Goal: Transaction & Acquisition: Purchase product/service

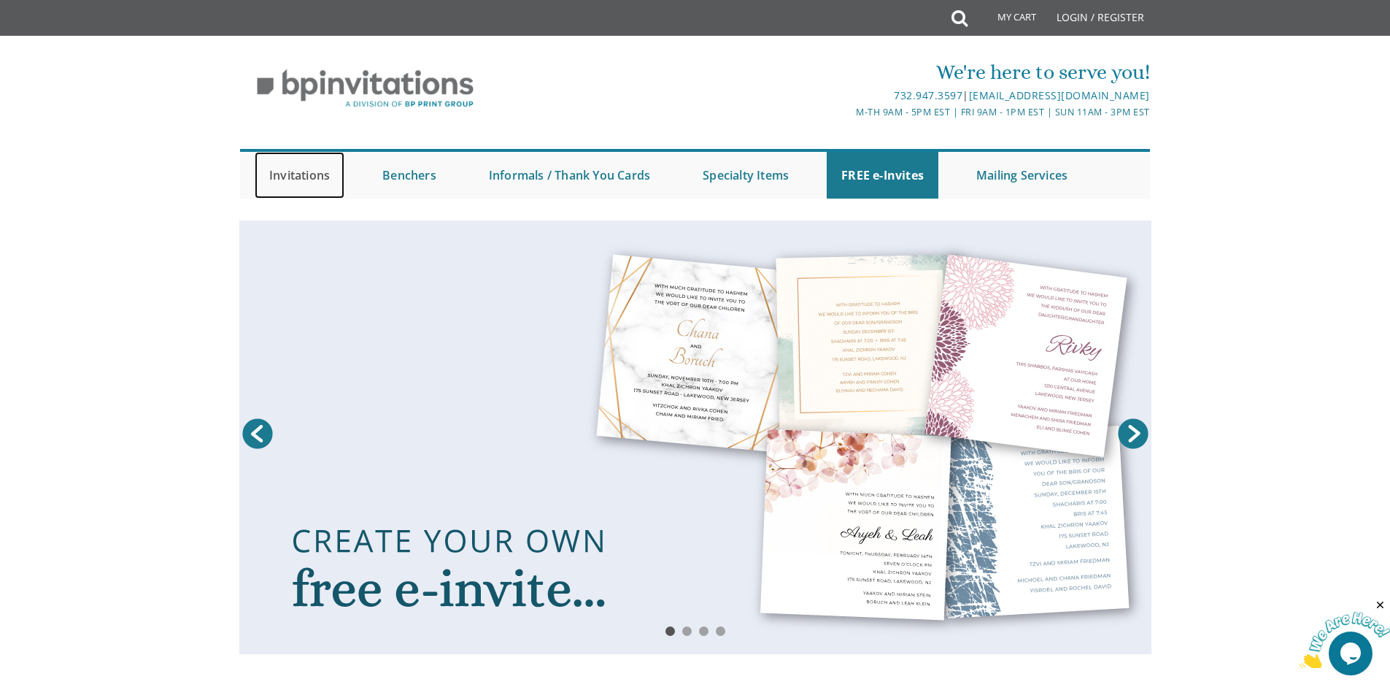
click at [294, 182] on link "Invitations" at bounding box center [300, 175] width 90 height 47
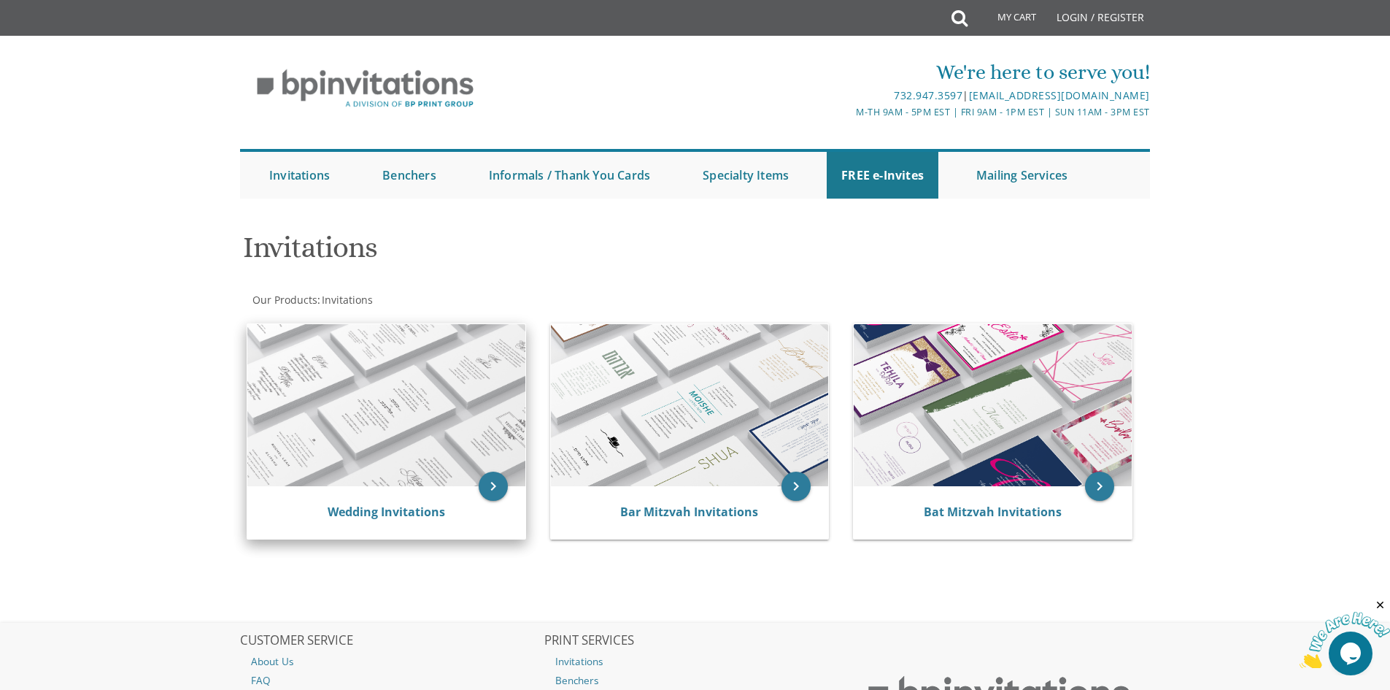
click at [429, 404] on img at bounding box center [386, 405] width 278 height 162
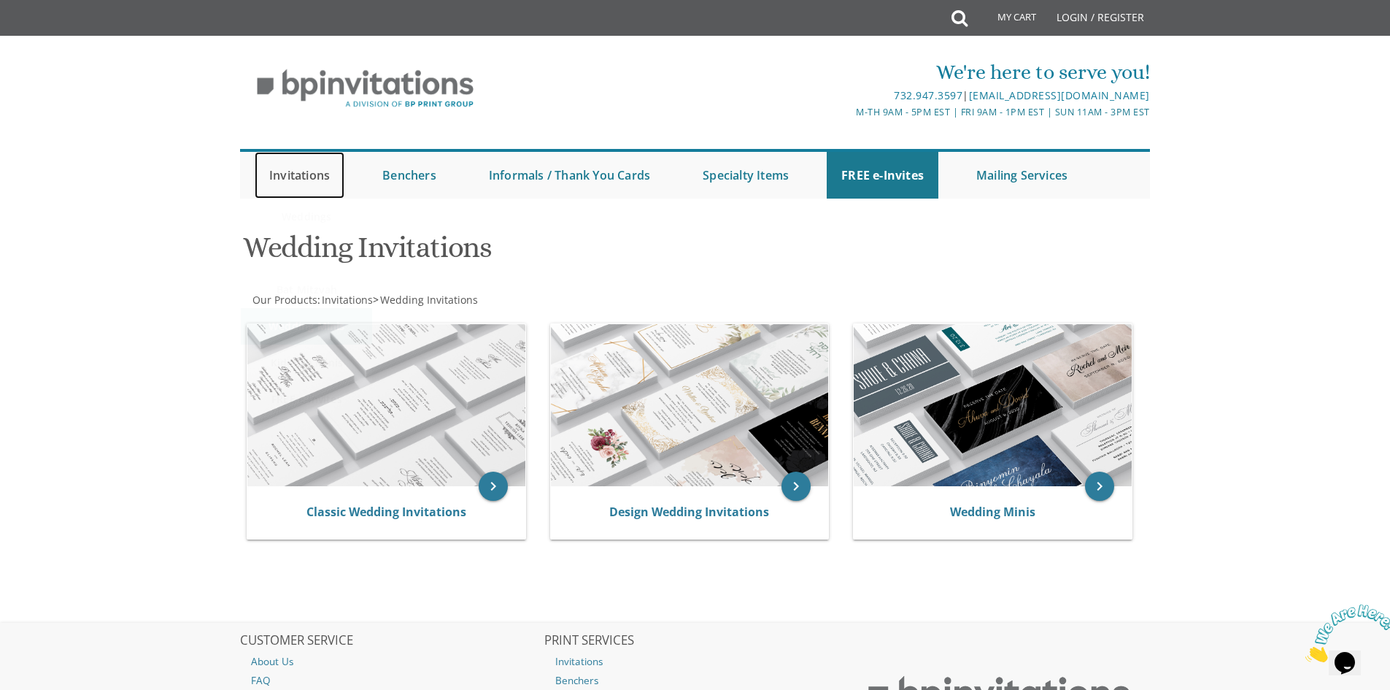
click at [296, 179] on link "Invitations" at bounding box center [300, 175] width 90 height 47
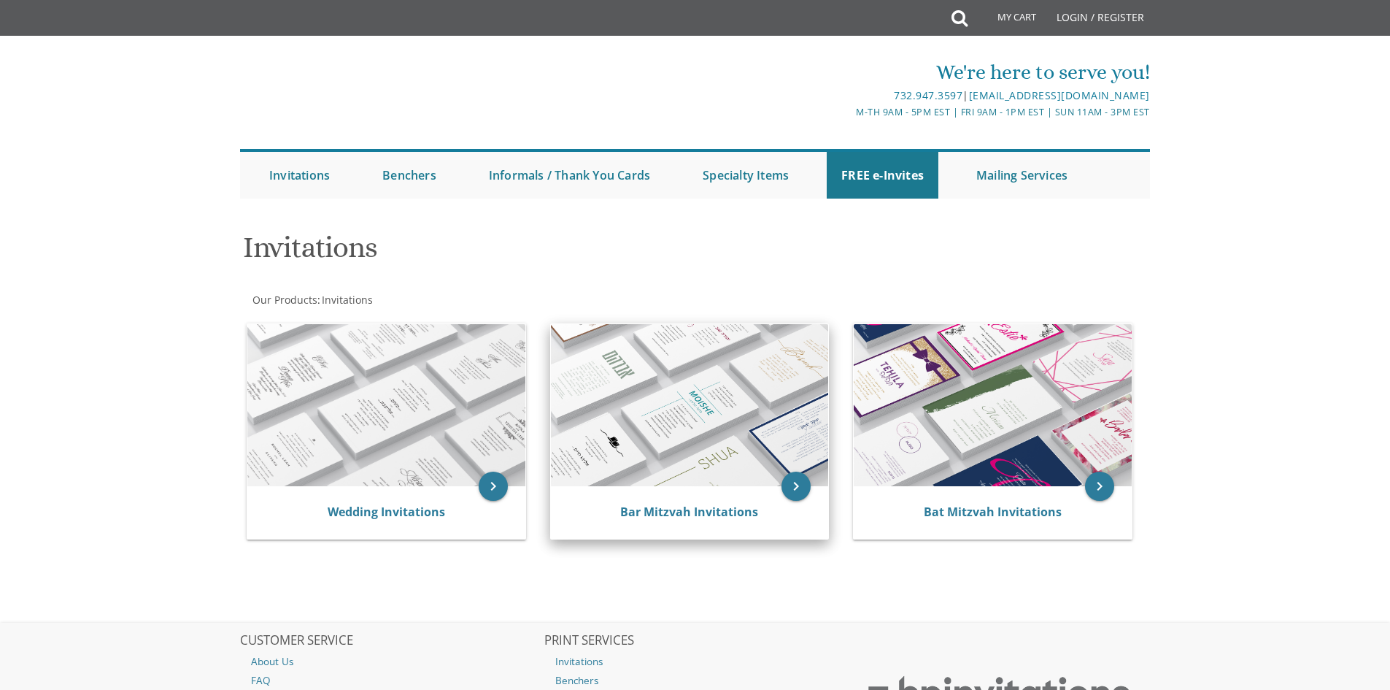
click at [690, 404] on img at bounding box center [690, 405] width 278 height 162
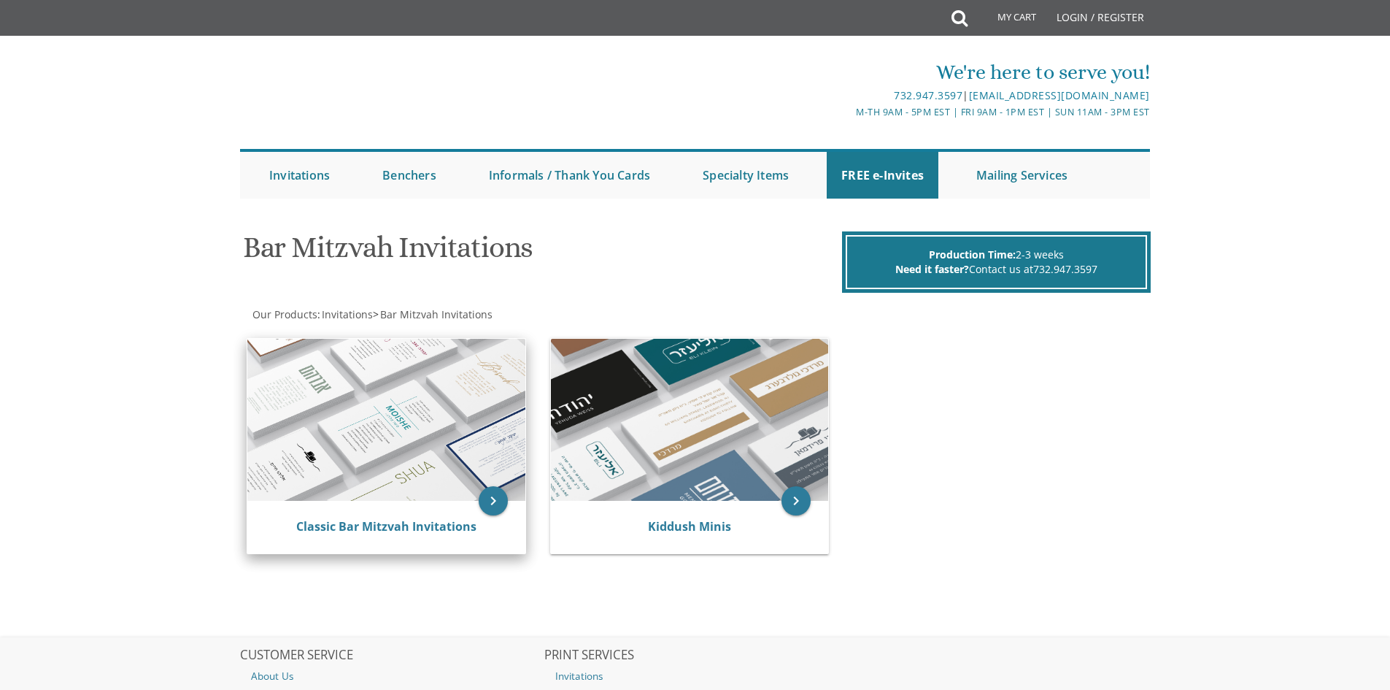
click at [368, 445] on img at bounding box center [386, 420] width 278 height 162
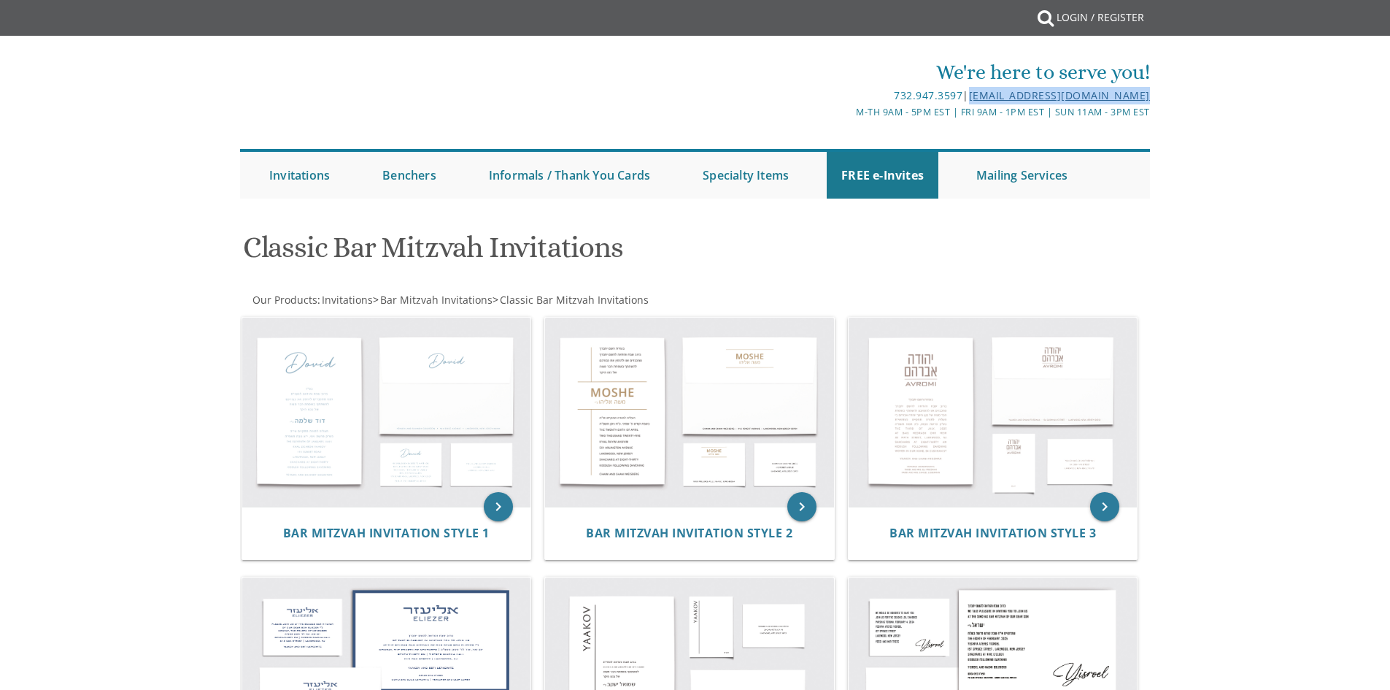
drag, startPoint x: 1155, startPoint y: 98, endPoint x: 968, endPoint y: 97, distance: 186.8
click at [968, 97] on div "We're here to serve you! 732.947.3597 | invitations@bpprintgroup.com M-Th 9am -…" at bounding box center [695, 127] width 934 height 155
copy link "[EMAIL_ADDRESS][DOMAIN_NAME]"
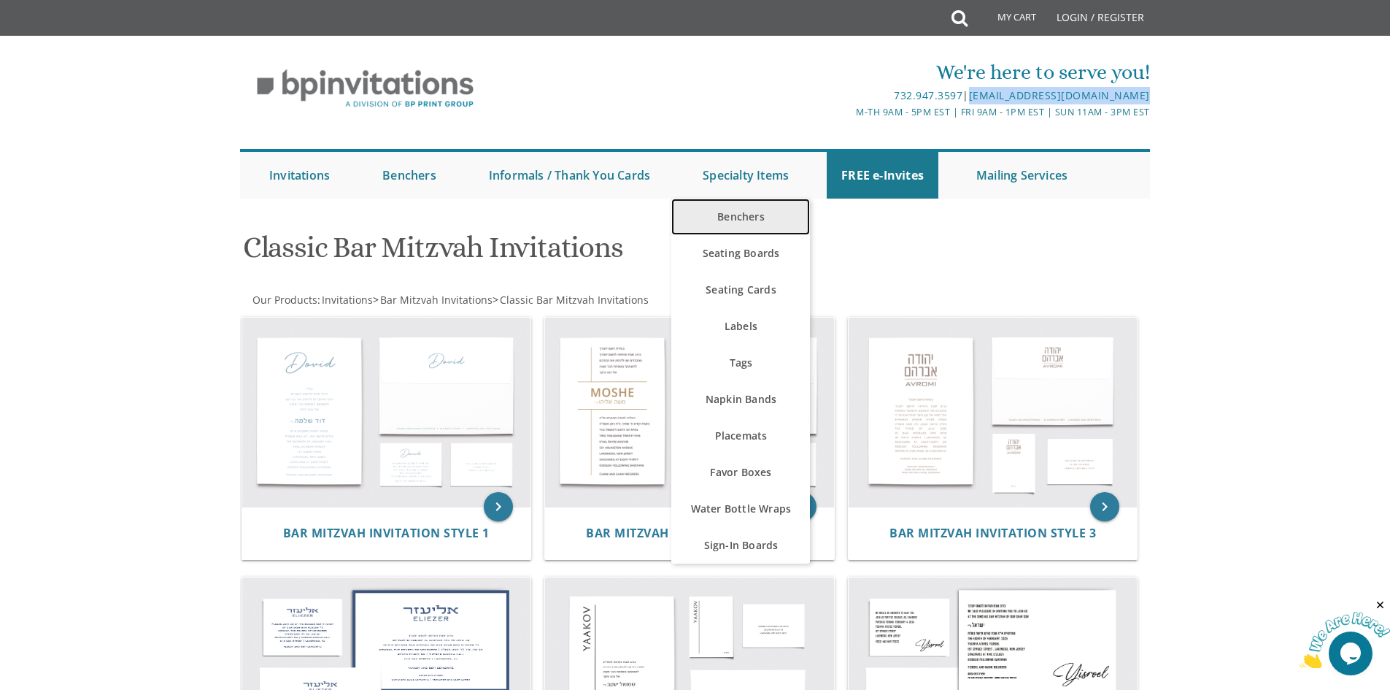
click at [770, 204] on link "Benchers" at bounding box center [740, 217] width 139 height 36
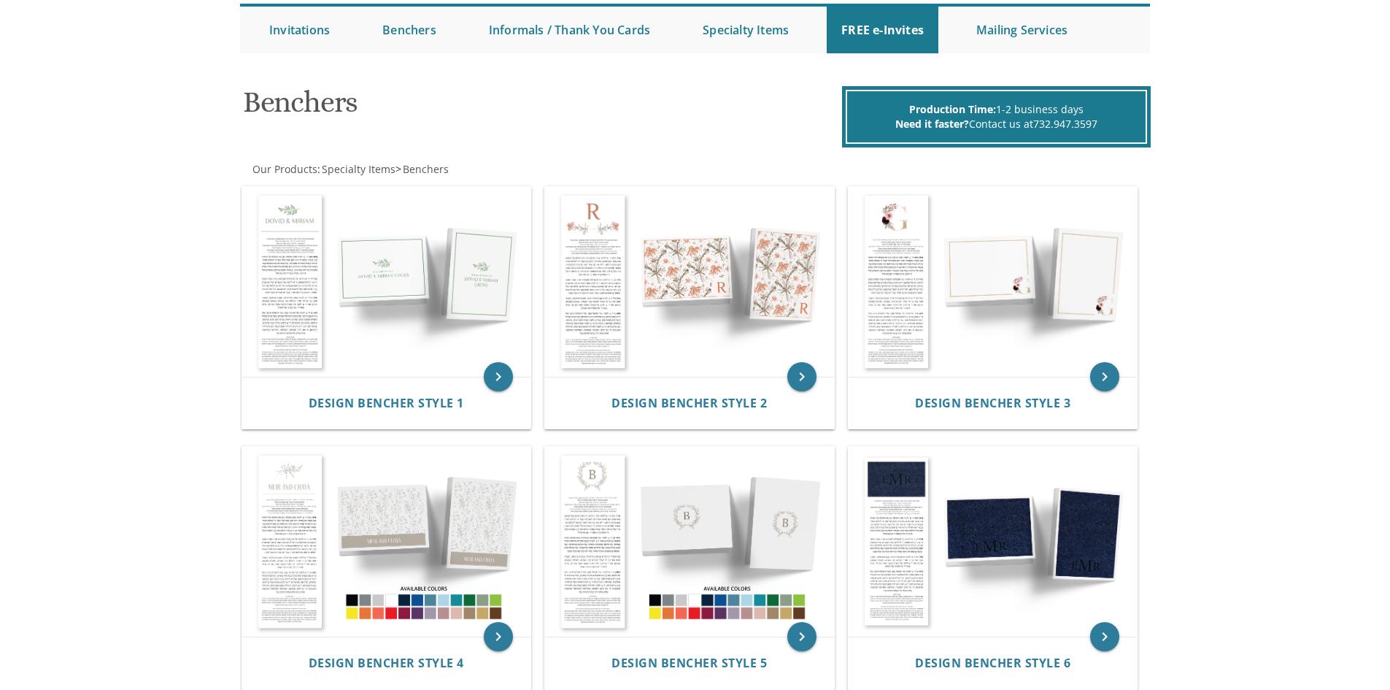
scroll to position [146, 0]
click at [307, 260] on img at bounding box center [386, 281] width 289 height 190
click at [505, 378] on icon "keyboard_arrow_right" at bounding box center [498, 375] width 29 height 29
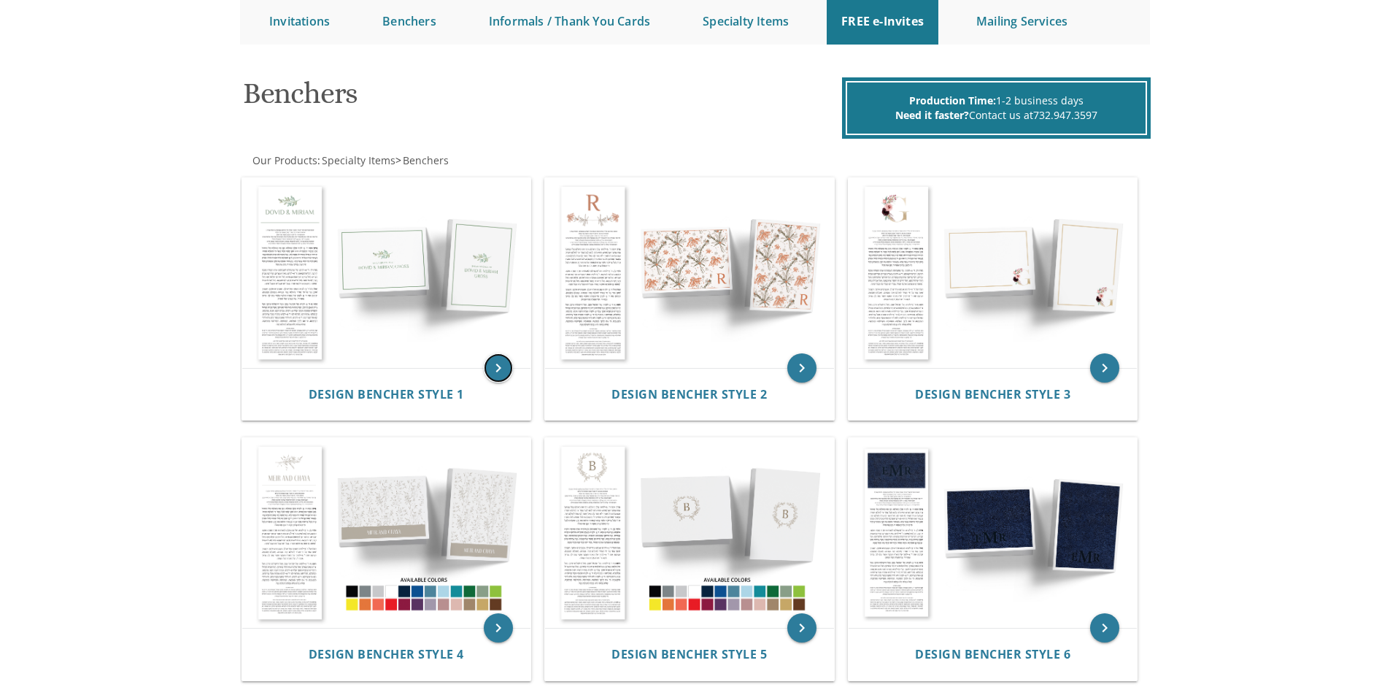
scroll to position [0, 0]
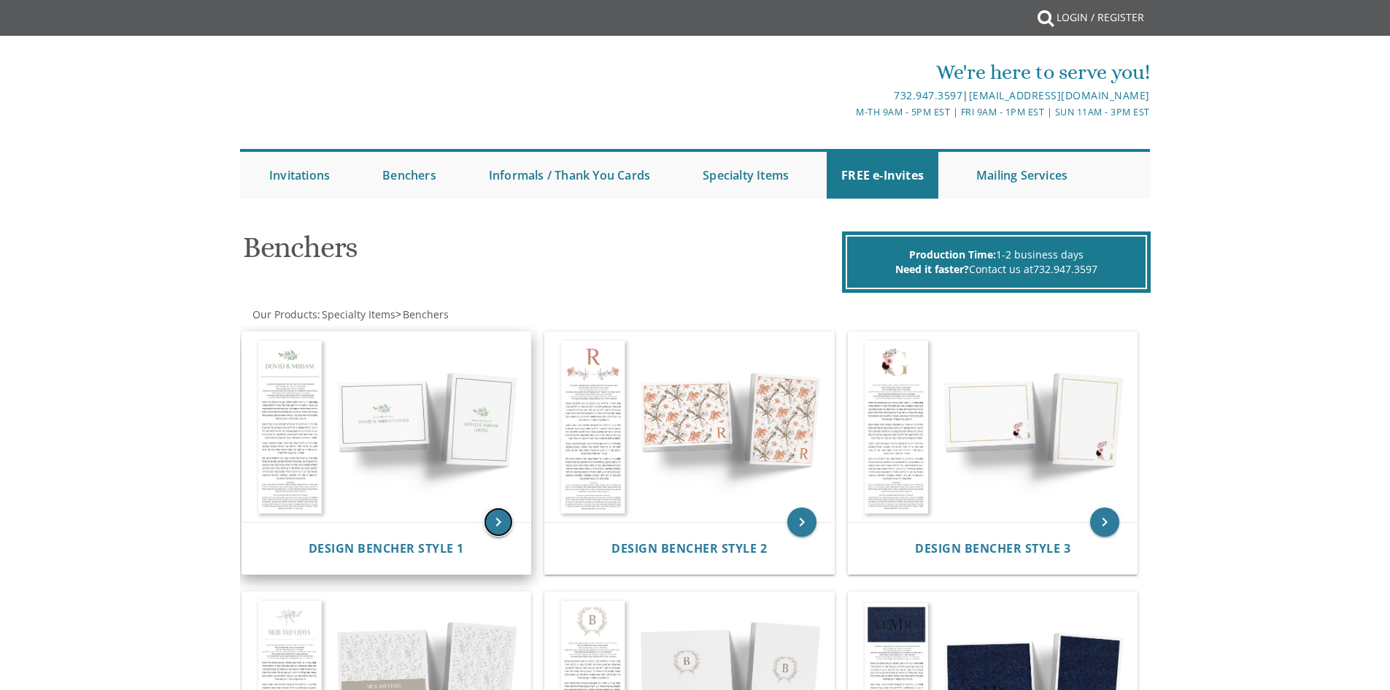
click at [493, 517] on icon "keyboard_arrow_right" at bounding box center [498, 521] width 29 height 29
click at [498, 517] on icon "keyboard_arrow_right" at bounding box center [498, 521] width 29 height 29
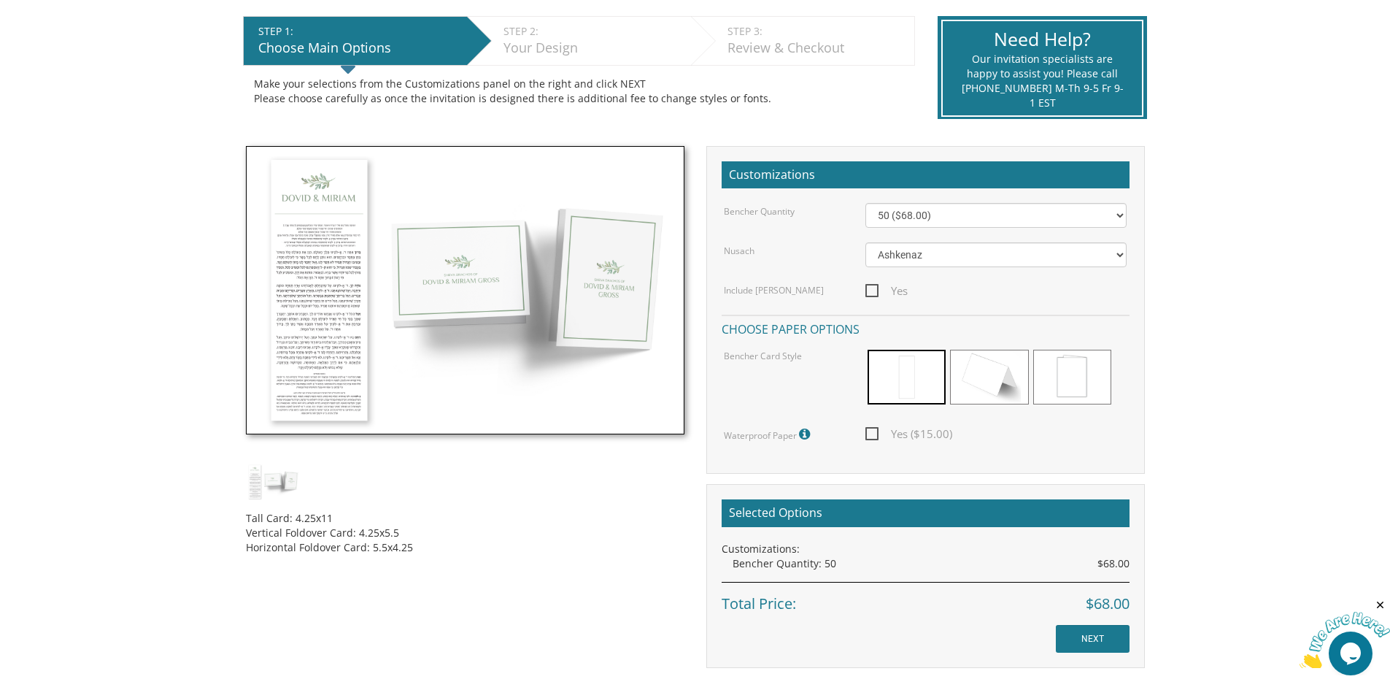
scroll to position [292, 0]
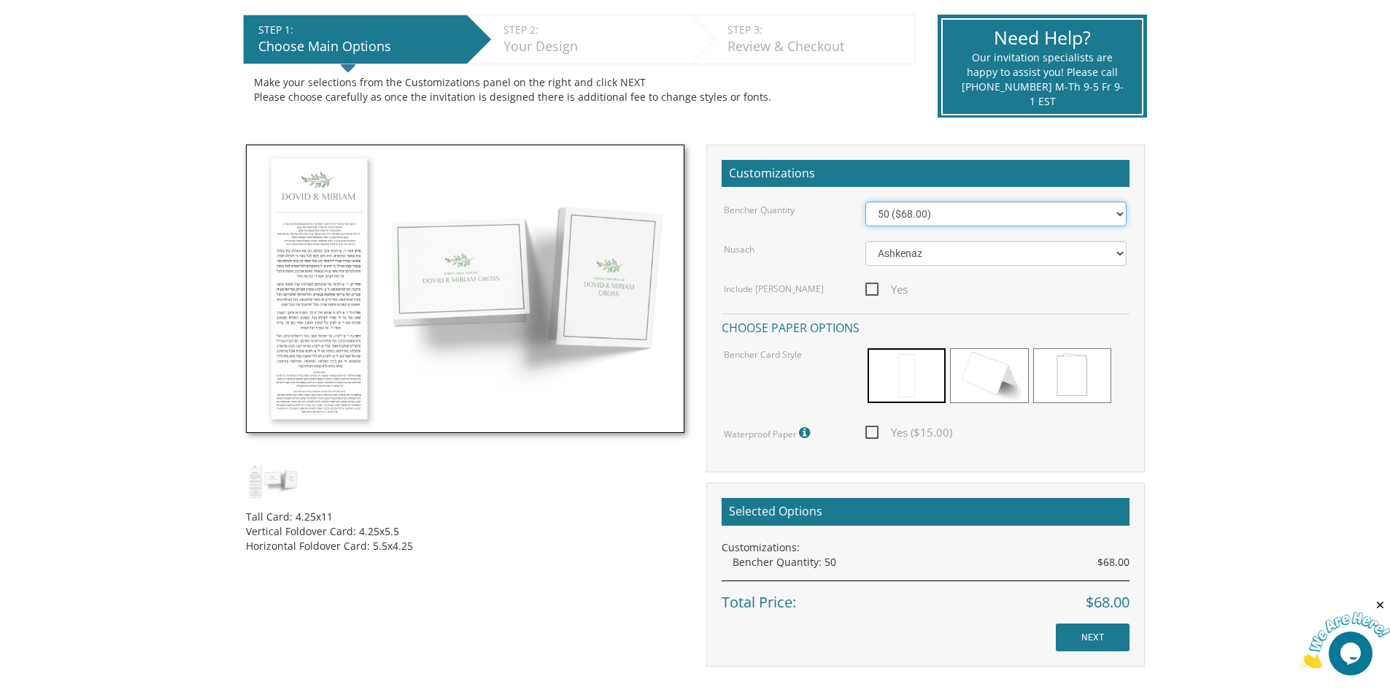
click at [933, 217] on select "50 ($68.00) 60 ($74.80) 70 ($81.60) 80 ($88.40) 90 ($95.20) 100 ($102.00) 125 (…" at bounding box center [996, 213] width 261 height 25
click at [1229, 236] on body "My Cart {{shoppingcart.totalQuantityDisplay}} Total: {{shoppingcart.subtotal}} …" at bounding box center [695, 381] width 1390 height 1346
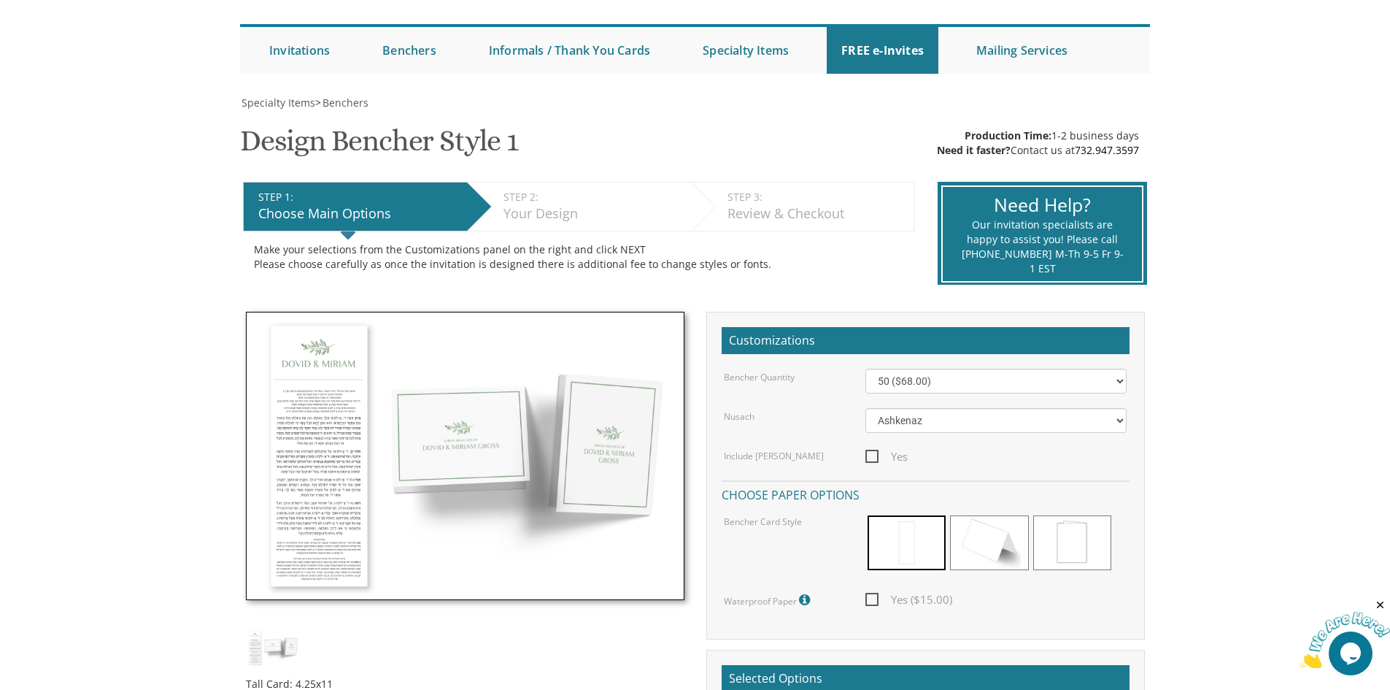
scroll to position [0, 0]
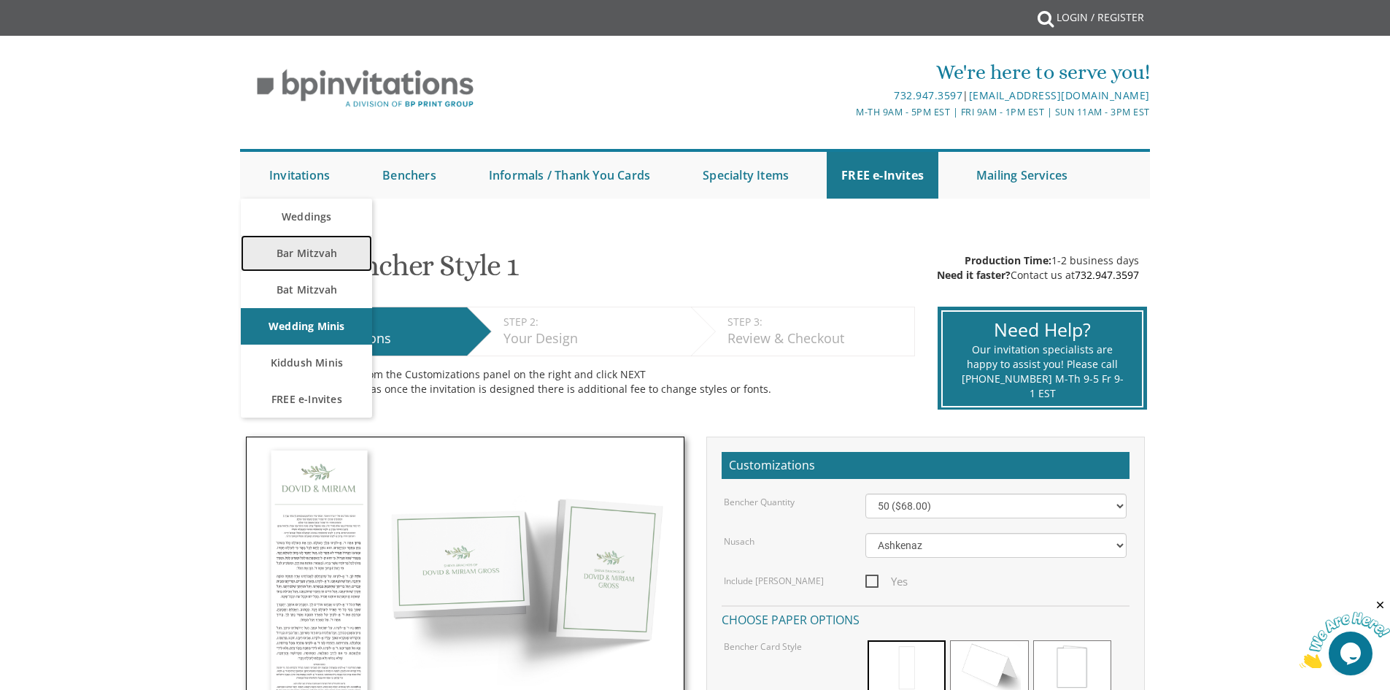
click at [313, 258] on link "Bar Mitzvah" at bounding box center [306, 253] width 131 height 36
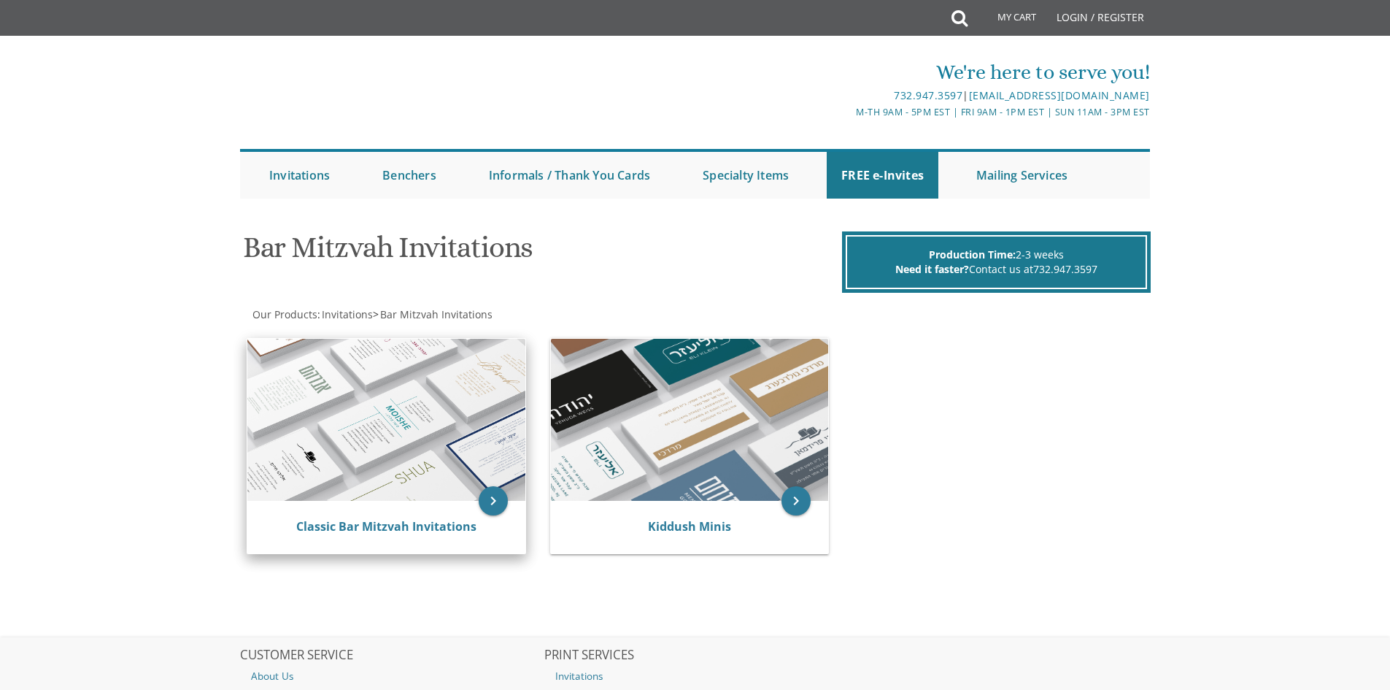
click at [396, 461] on img at bounding box center [386, 420] width 278 height 162
click at [494, 497] on icon "keyboard_arrow_right" at bounding box center [493, 500] width 29 height 29
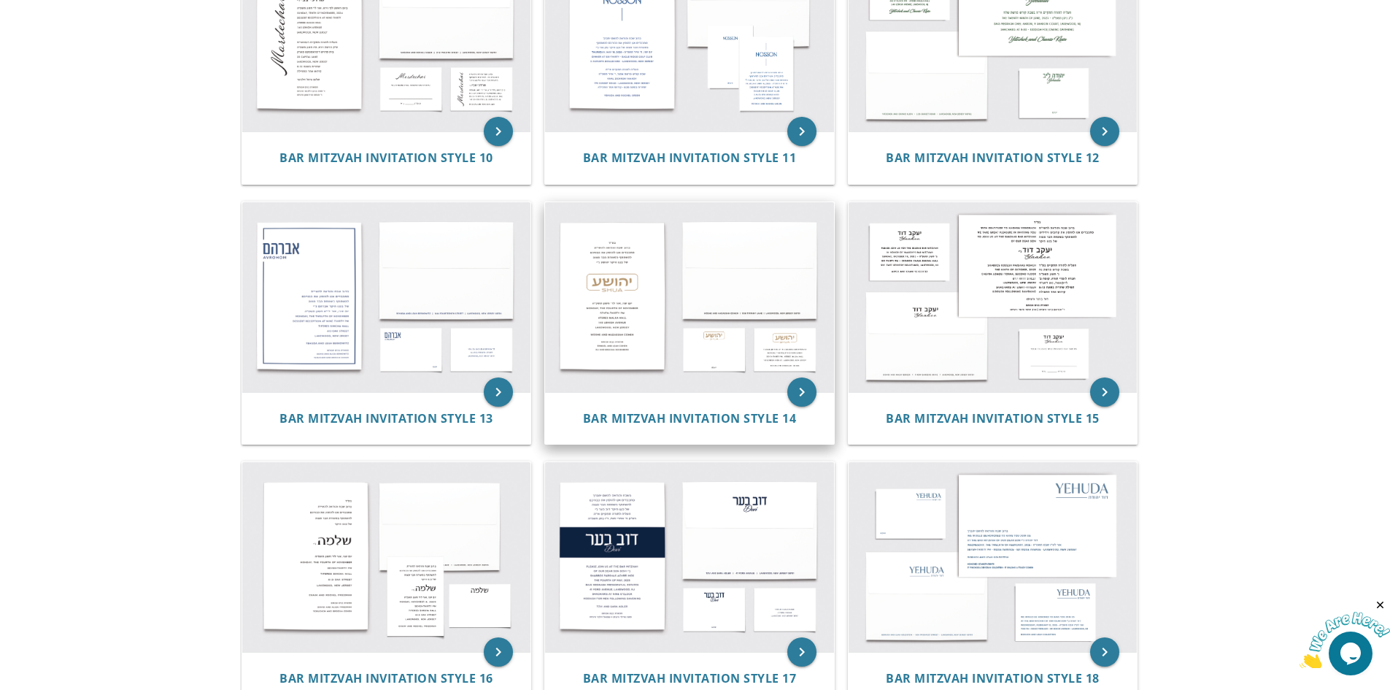
scroll to position [1387, 0]
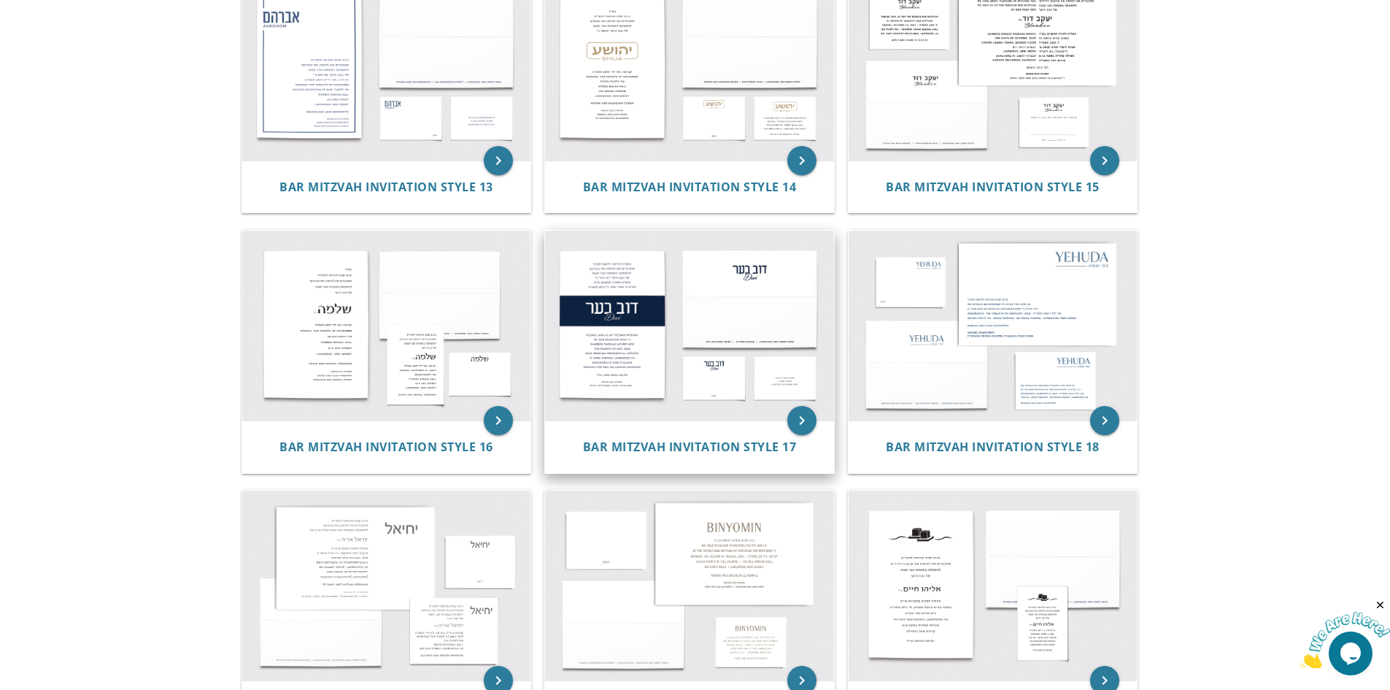
click at [696, 330] on img at bounding box center [689, 326] width 289 height 190
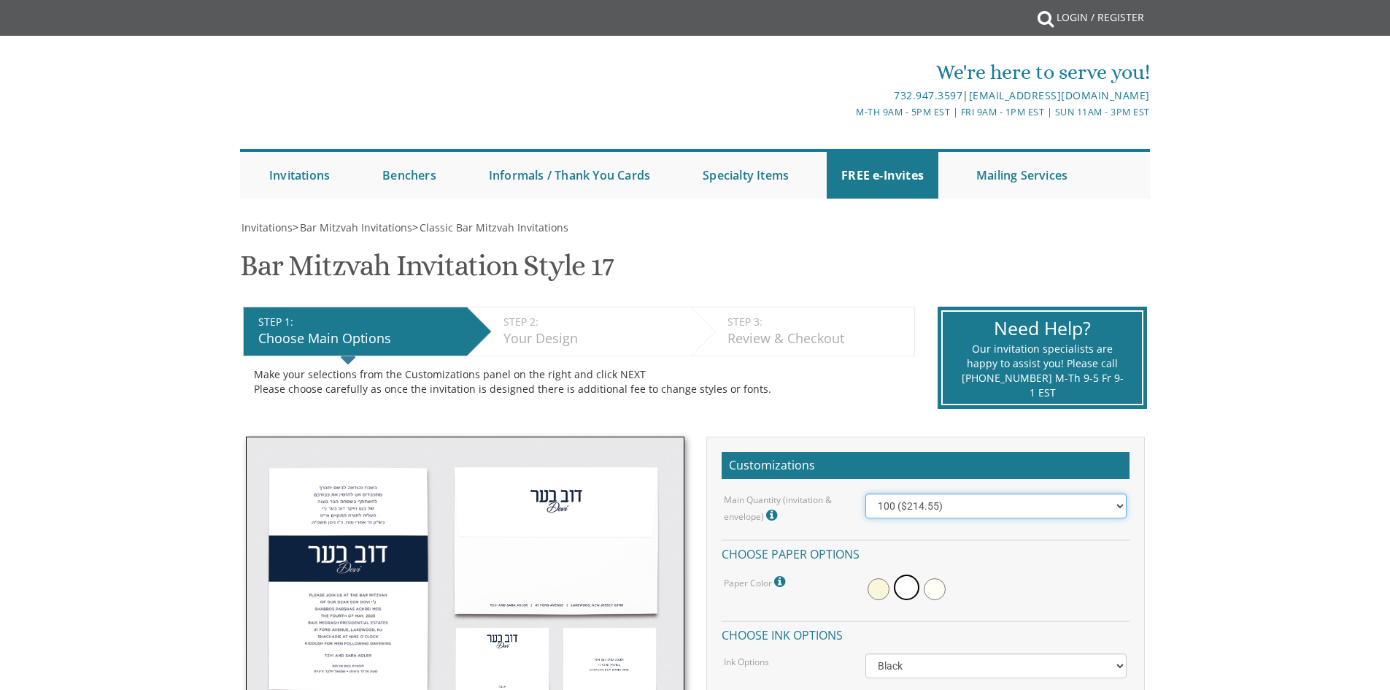
click at [990, 505] on select "100 ($214.55) 200 ($254.60) 300 ($294.25) 400 ($333.55) 500 ($373.90) 600 ($413…" at bounding box center [996, 505] width 261 height 25
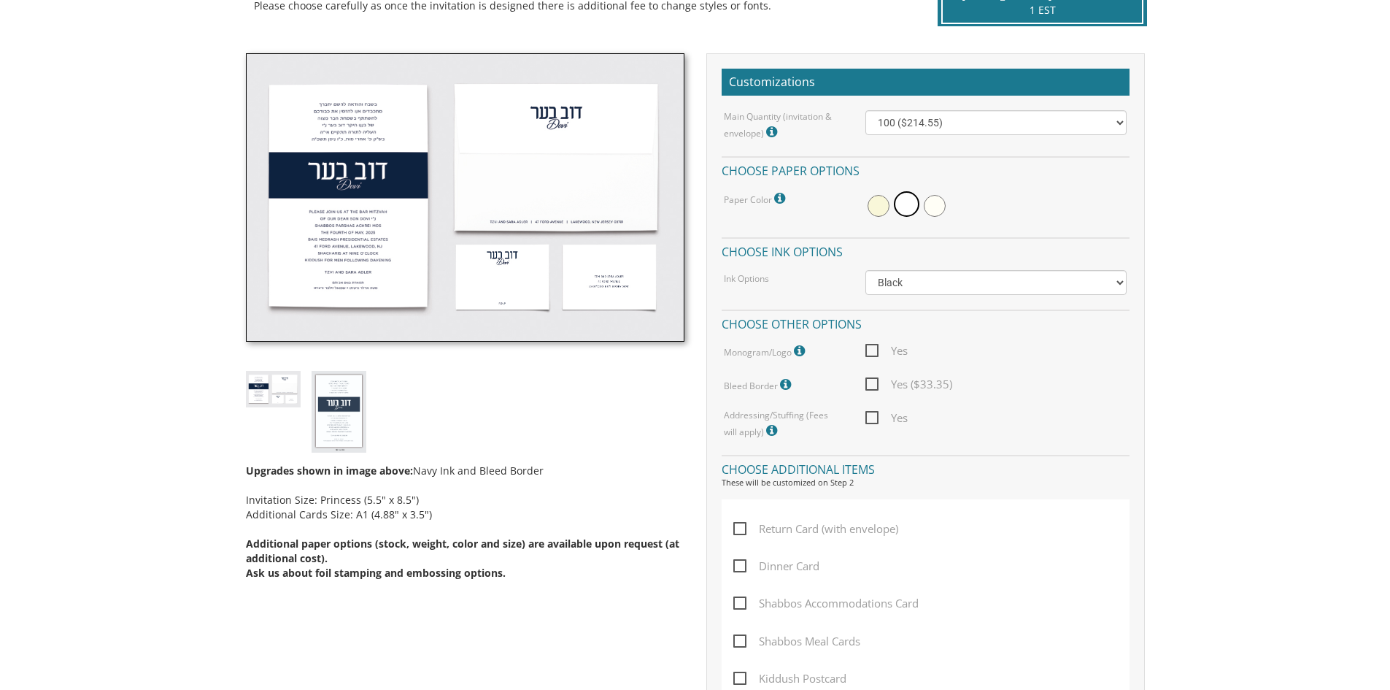
scroll to position [292, 0]
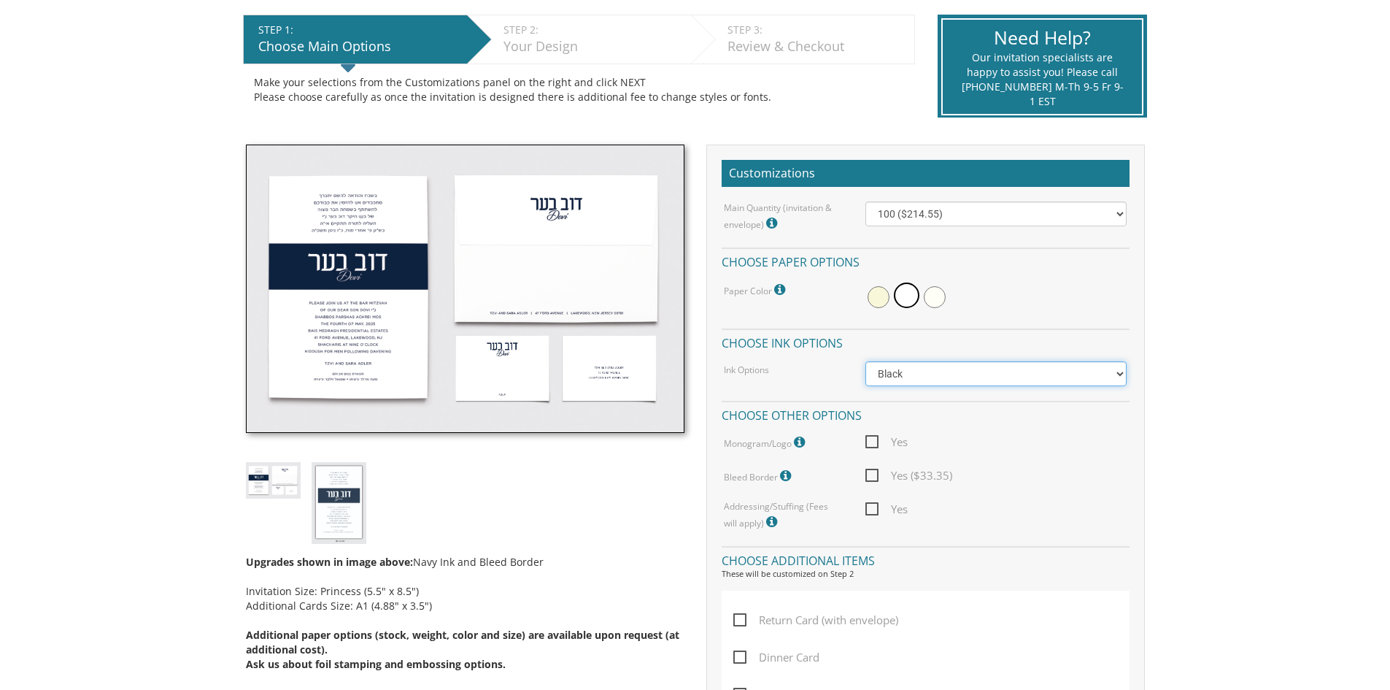
click at [1007, 374] on select "Black Colored Ink ($65.00) Black + One Color ($100.00) Two Colors ($137.95)" at bounding box center [996, 373] width 261 height 25
click at [1050, 216] on select "100 ($214.55) 200 ($254.60) 300 ($294.25) 400 ($333.55) 500 ($373.90) 600 ($413…" at bounding box center [996, 213] width 261 height 25
click at [866, 201] on select "100 ($214.55) 200 ($254.60) 300 ($294.25) 400 ($333.55) 500 ($373.90) 600 ($413…" at bounding box center [996, 213] width 261 height 25
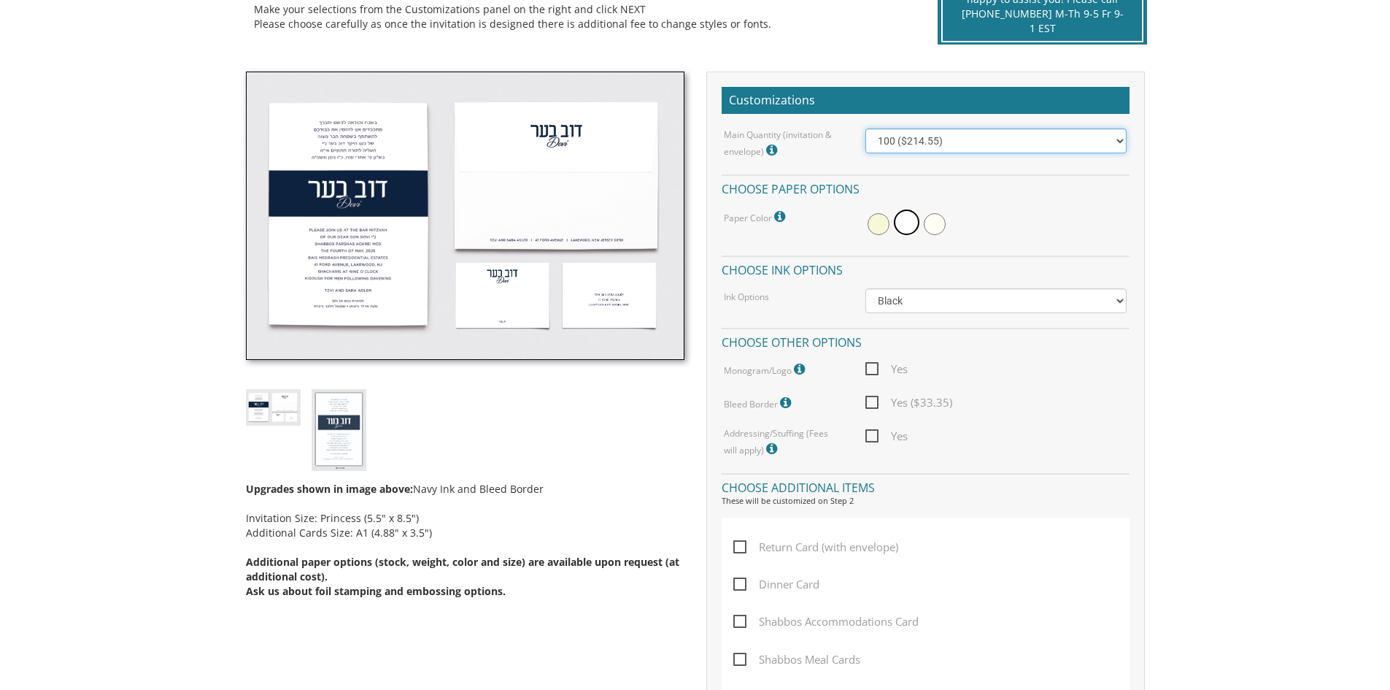
scroll to position [438, 0]
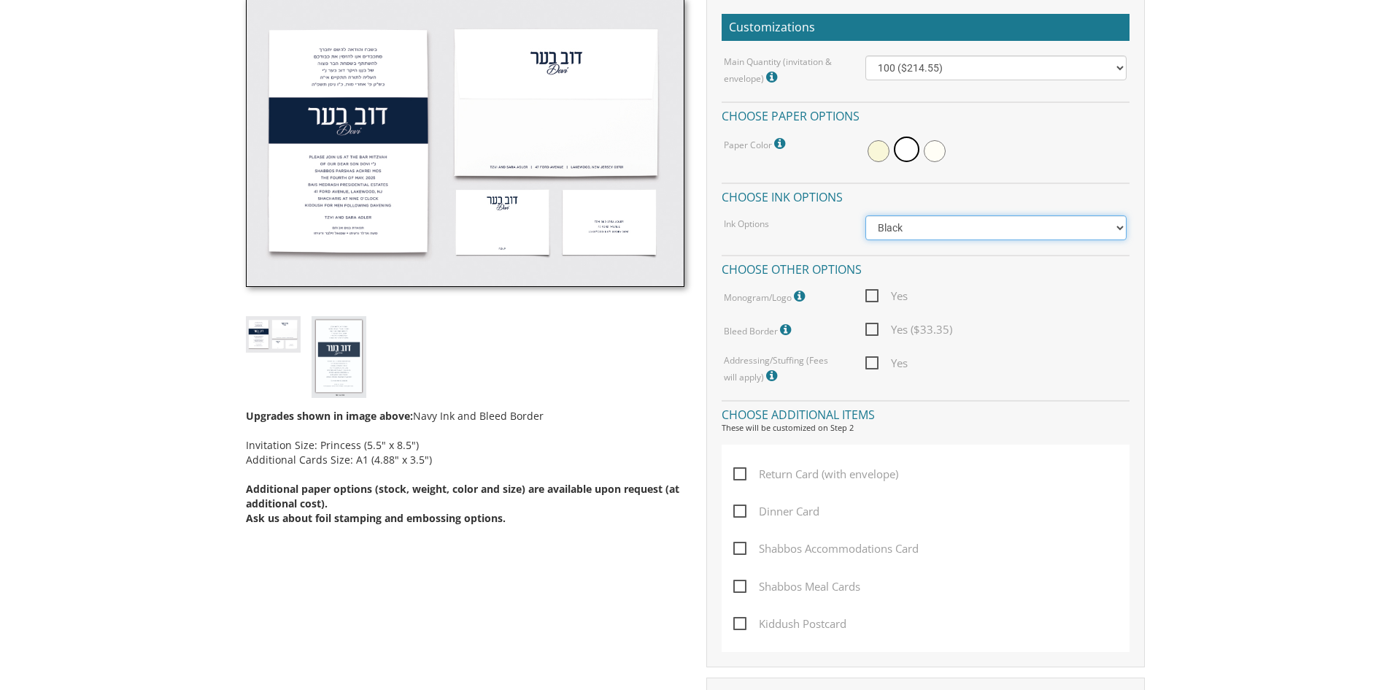
click at [918, 229] on select "Black Colored Ink ($65.00) Black + One Color ($100.00) Two Colors ($137.95)" at bounding box center [996, 227] width 261 height 25
select select "Standard"
click at [866, 215] on select "Black Colored Ink ($65.00) Black + One Color ($100.00) Two Colors ($137.95)" at bounding box center [996, 227] width 261 height 25
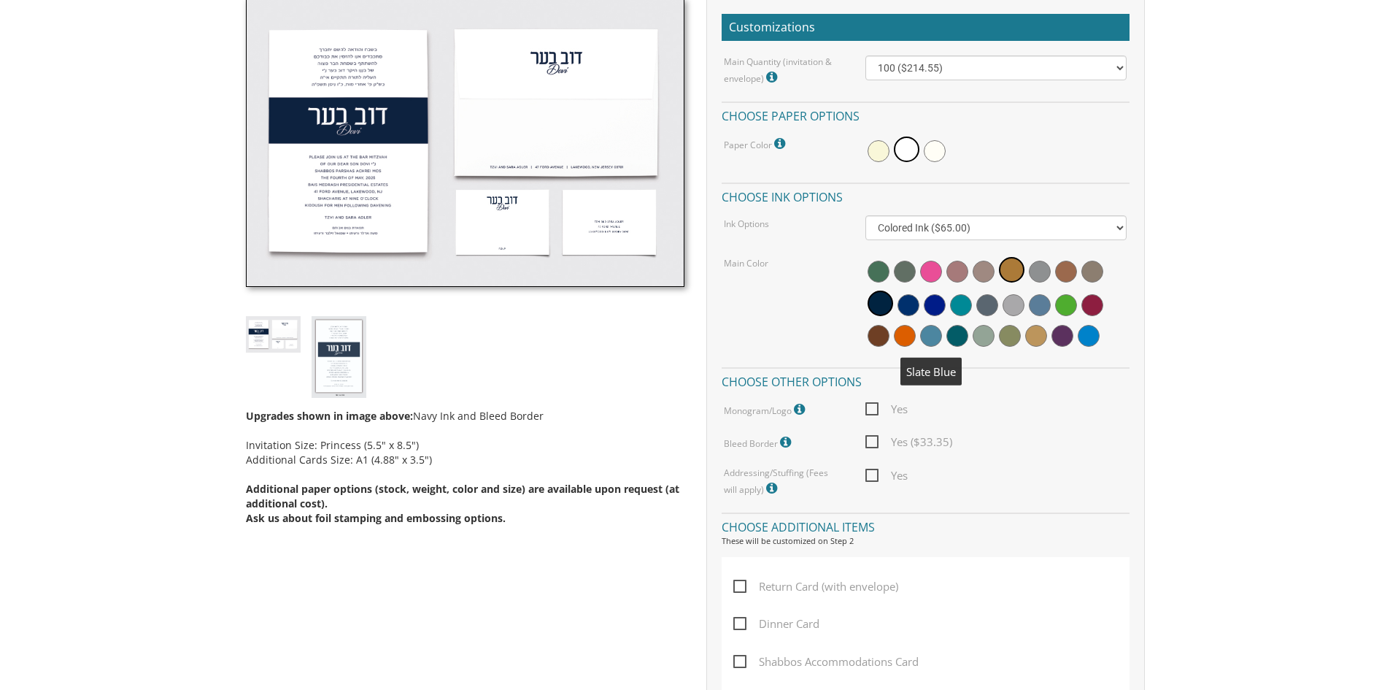
click at [925, 331] on span at bounding box center [931, 336] width 22 height 22
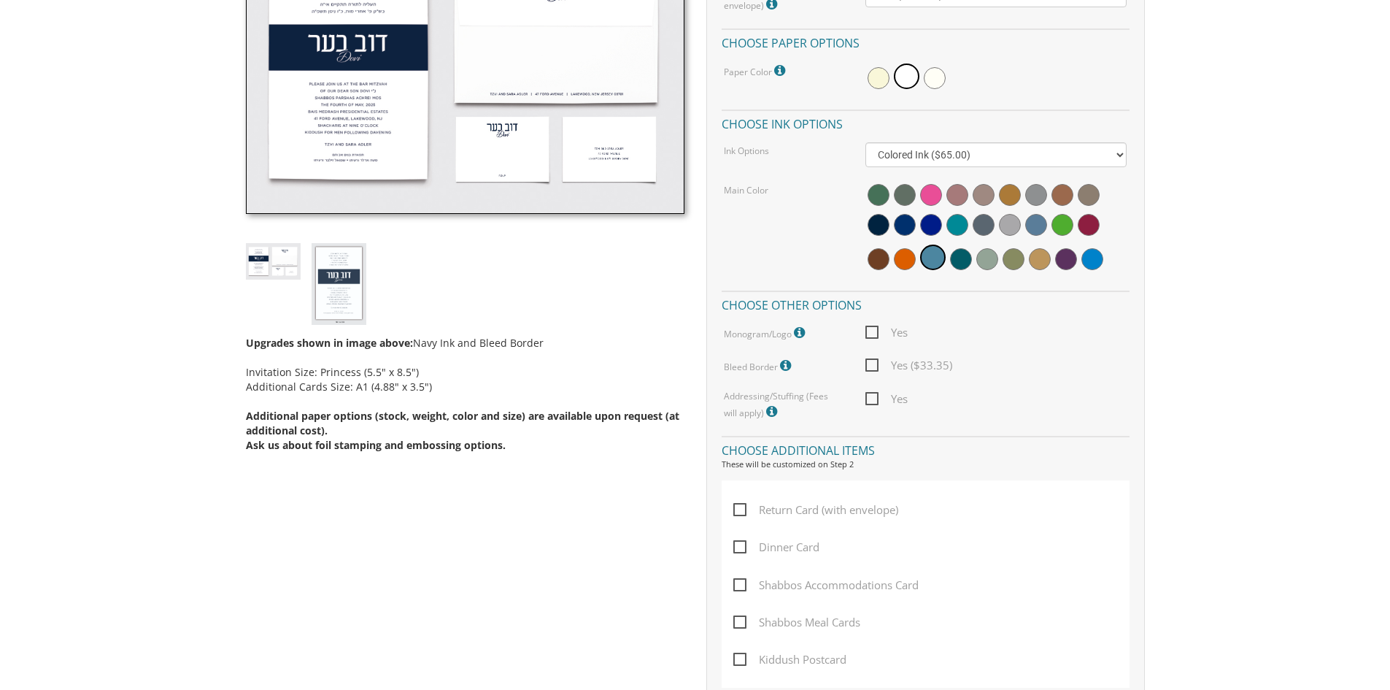
scroll to position [584, 0]
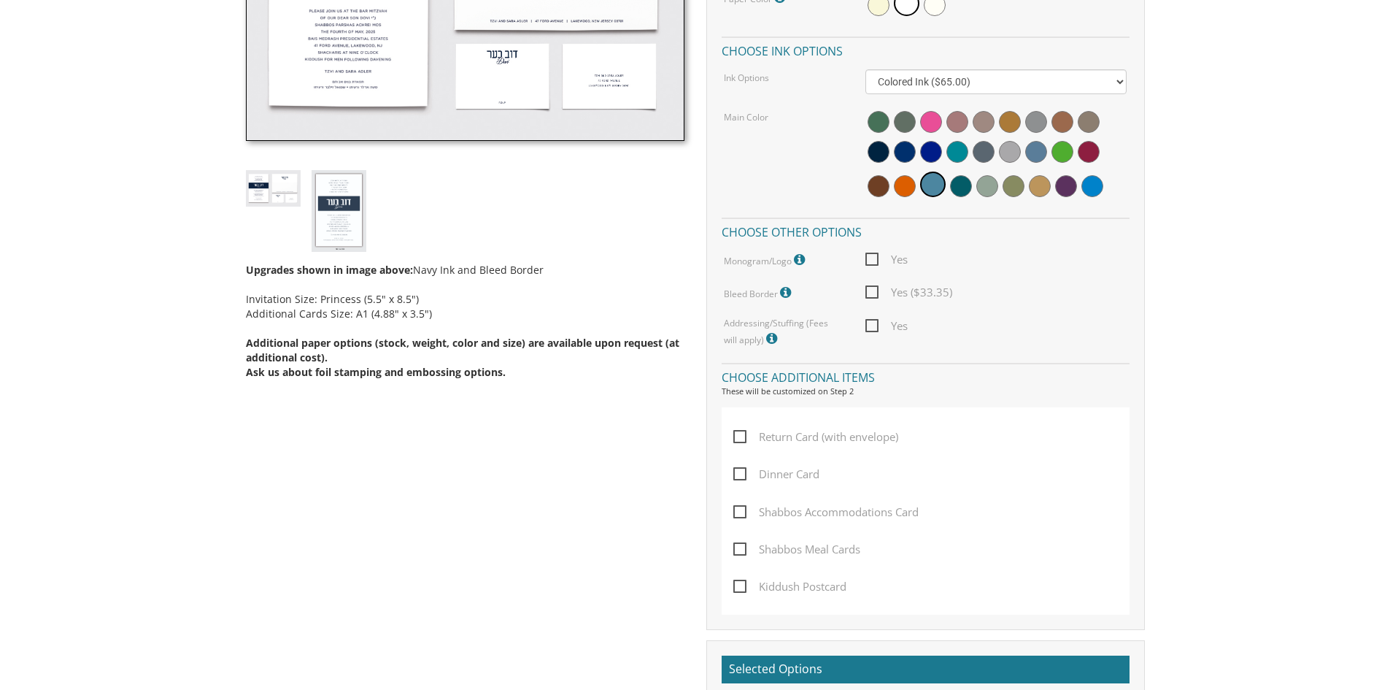
click at [871, 326] on span "Yes" at bounding box center [887, 326] width 42 height 18
click at [871, 326] on input "Yes" at bounding box center [870, 324] width 9 height 9
checkbox input "true"
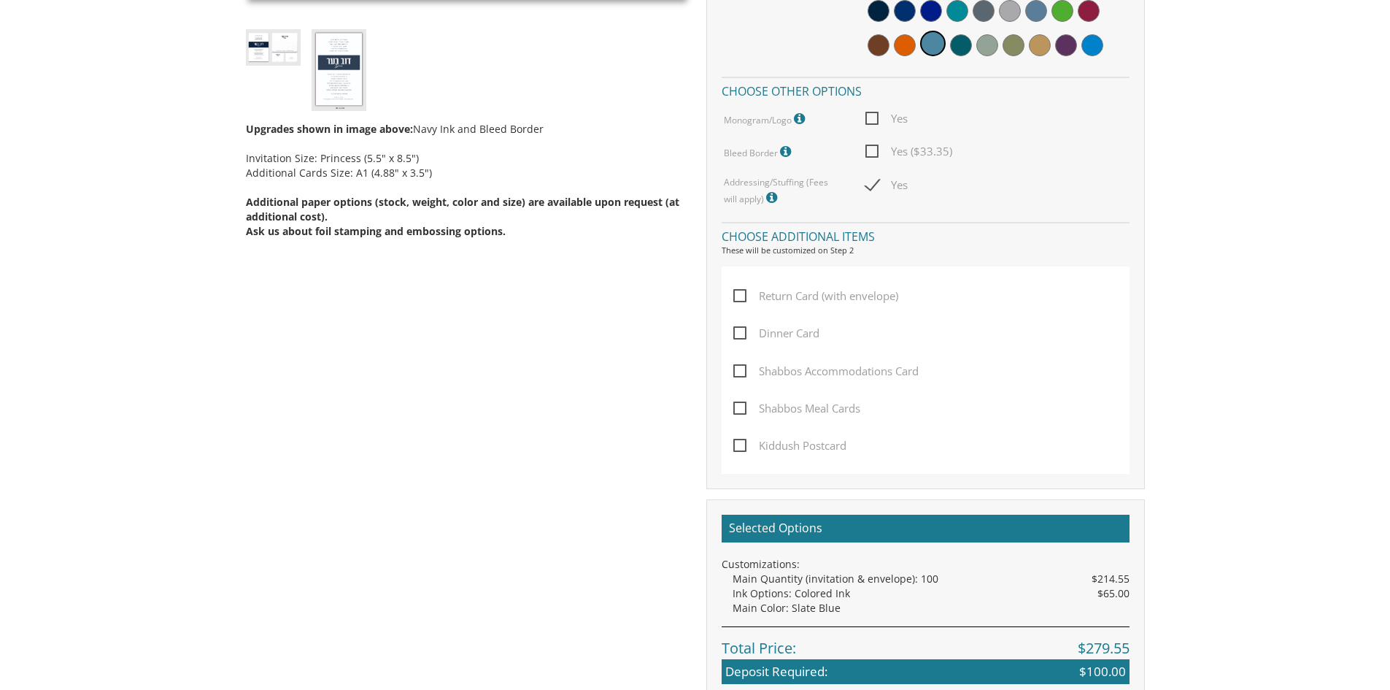
scroll to position [730, 0]
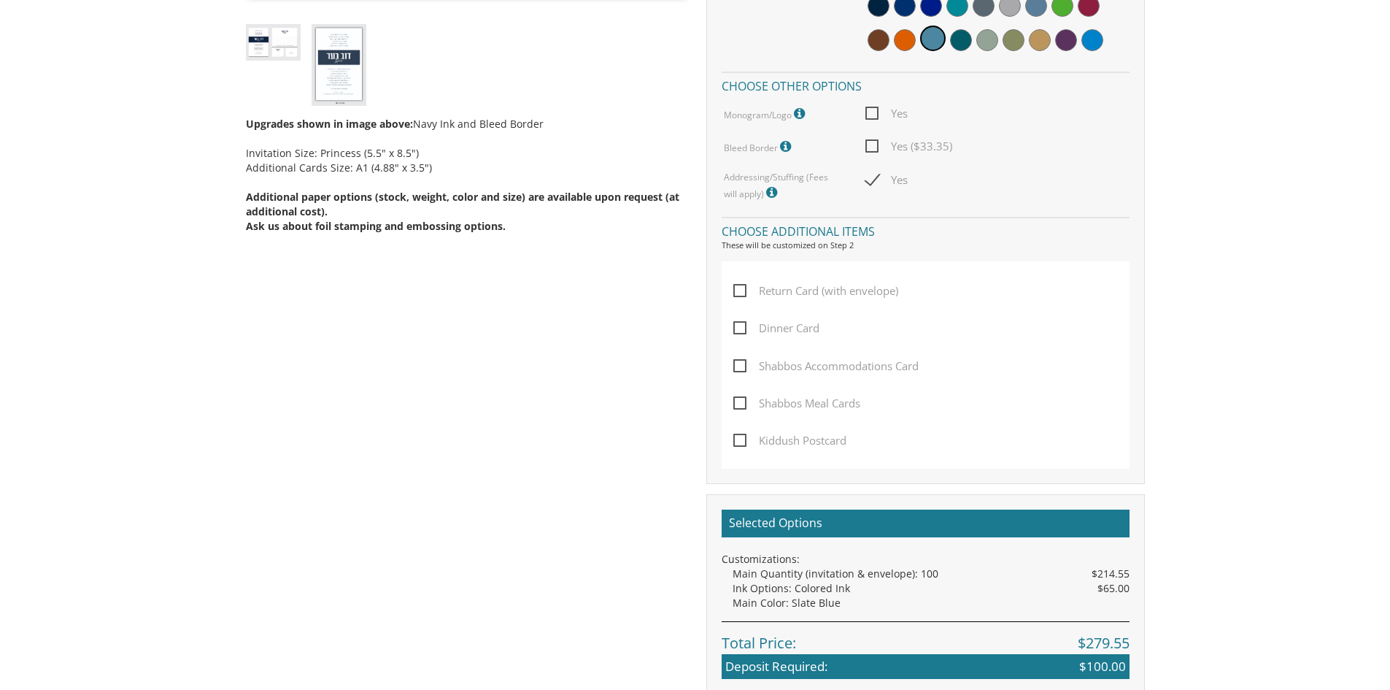
click at [839, 293] on span "Return Card (with envelope)" at bounding box center [815, 291] width 165 height 18
click at [743, 293] on input "Return Card (with envelope)" at bounding box center [737, 289] width 9 height 9
checkbox input "true"
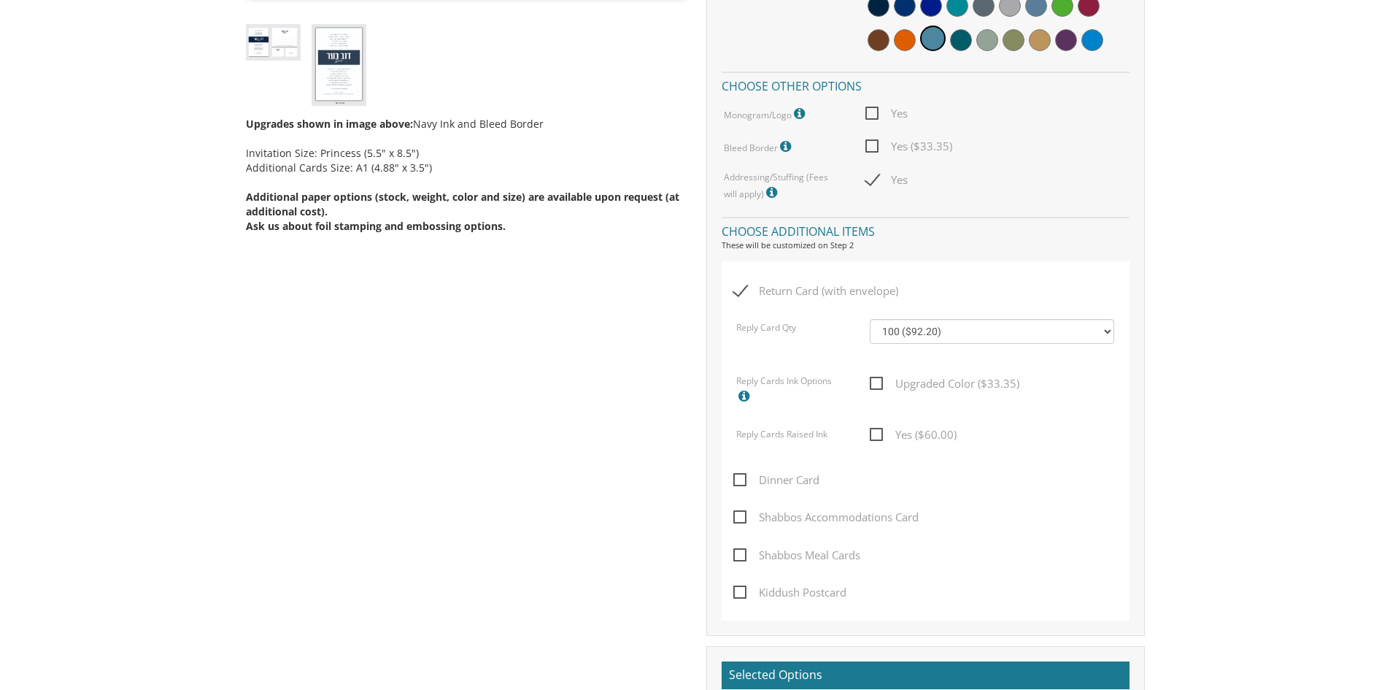
click at [872, 385] on span "Upgraded Color ($33.35)" at bounding box center [945, 383] width 150 height 18
click at [872, 385] on input "Upgraded Color ($33.35)" at bounding box center [874, 381] width 9 height 9
checkbox input "true"
click at [873, 437] on span "Yes ($60.00)" at bounding box center [913, 434] width 87 height 18
click at [873, 437] on input "Yes ($60.00)" at bounding box center [874, 432] width 9 height 9
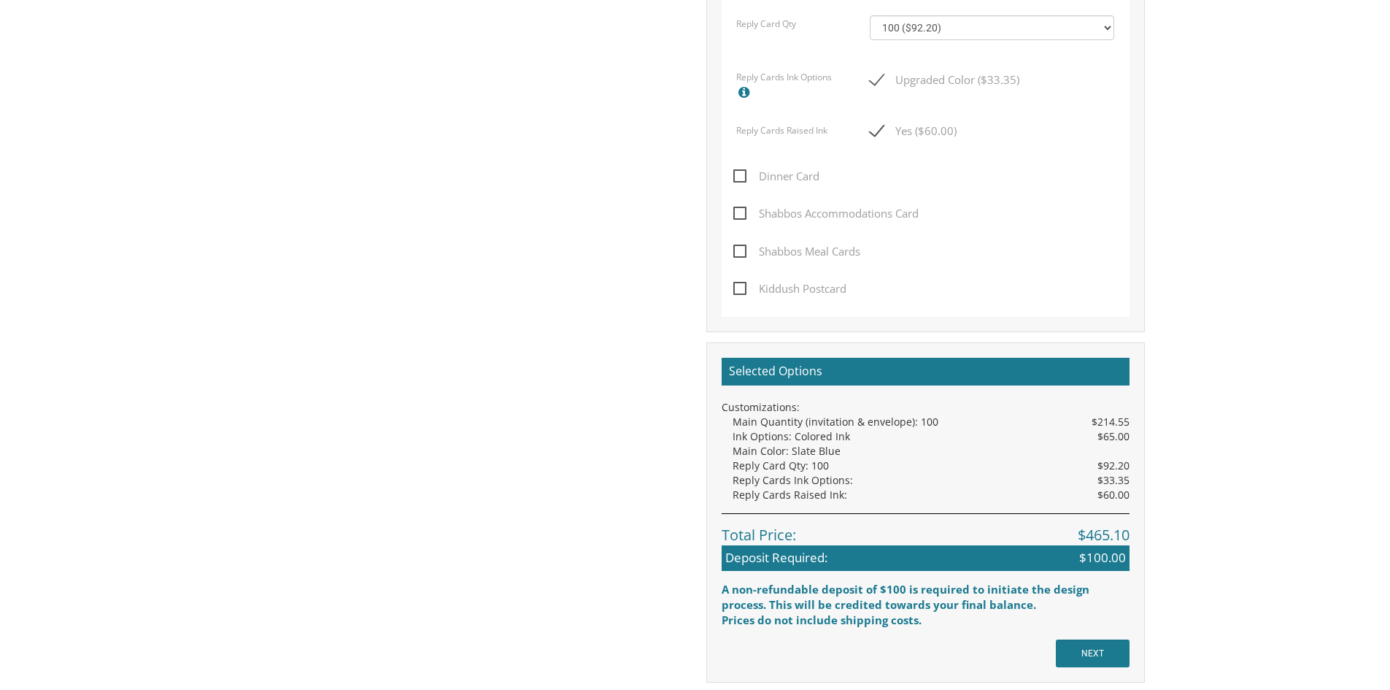
scroll to position [876, 0]
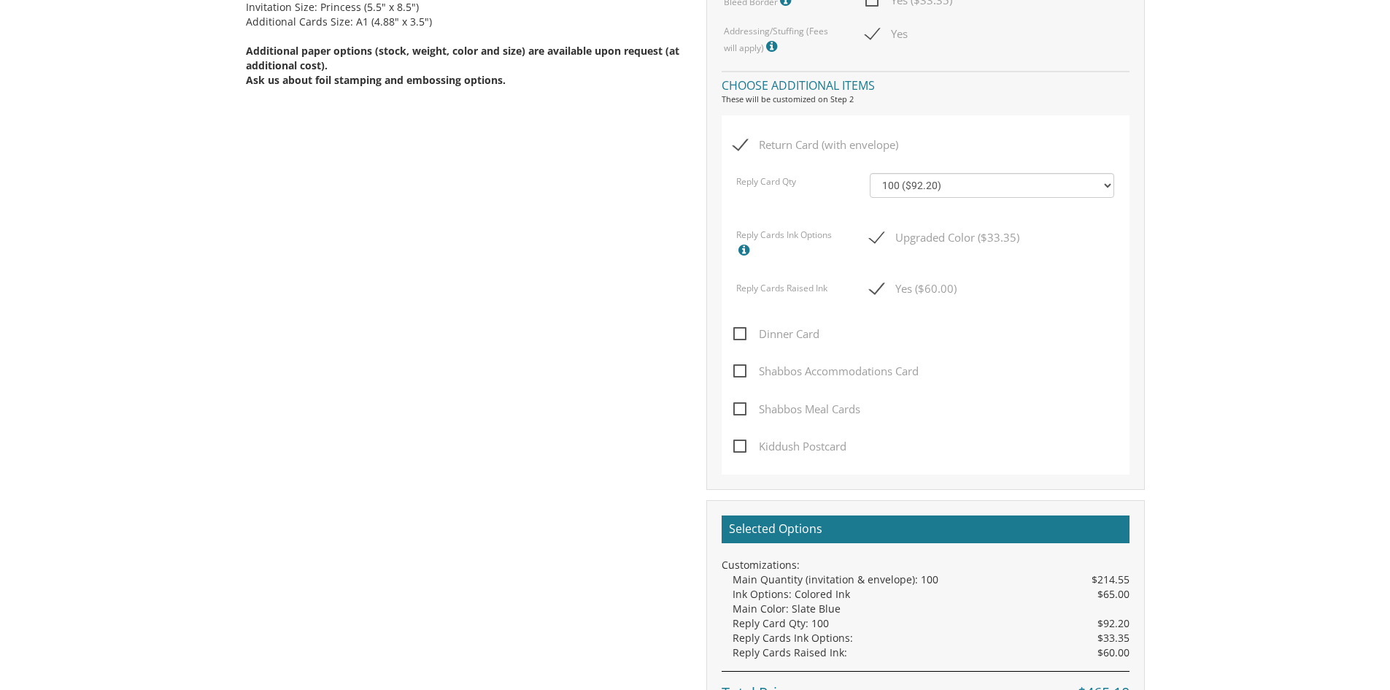
click at [882, 288] on span "Yes ($60.00)" at bounding box center [913, 289] width 87 height 18
click at [879, 288] on input "Yes ($60.00)" at bounding box center [874, 286] width 9 height 9
checkbox input "false"
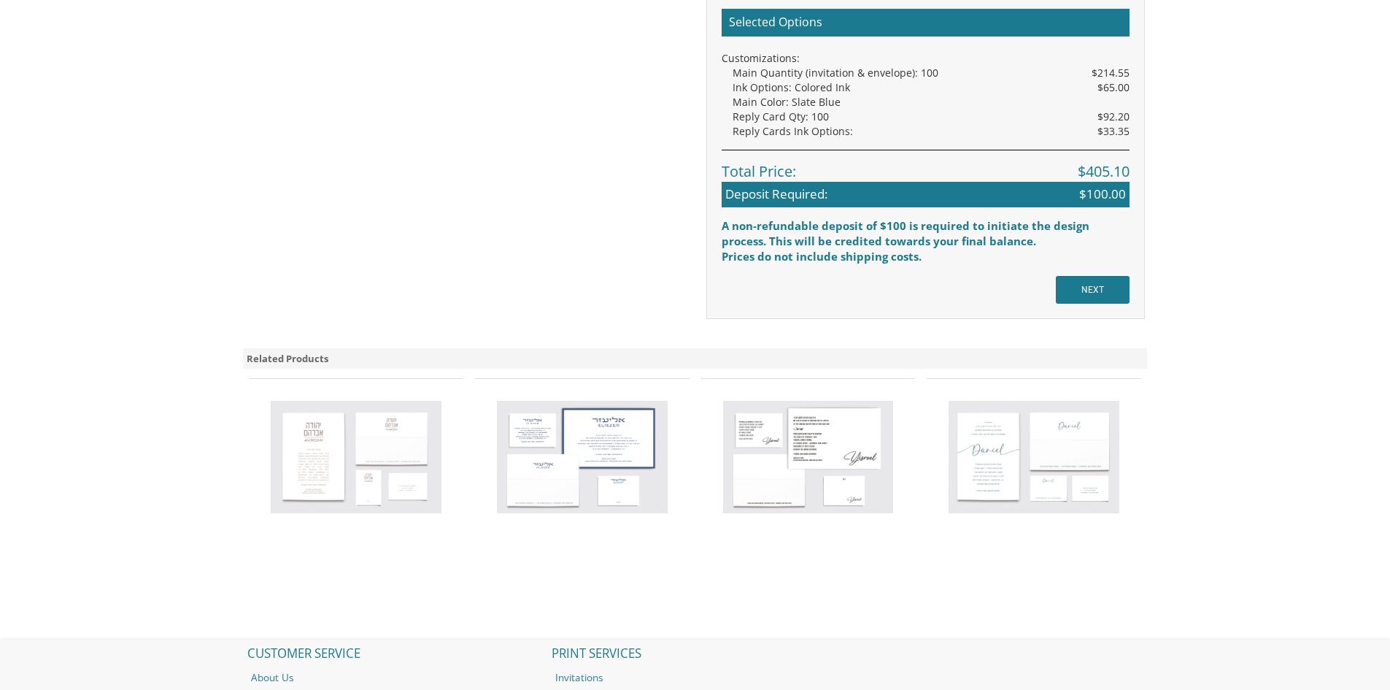
scroll to position [1387, 0]
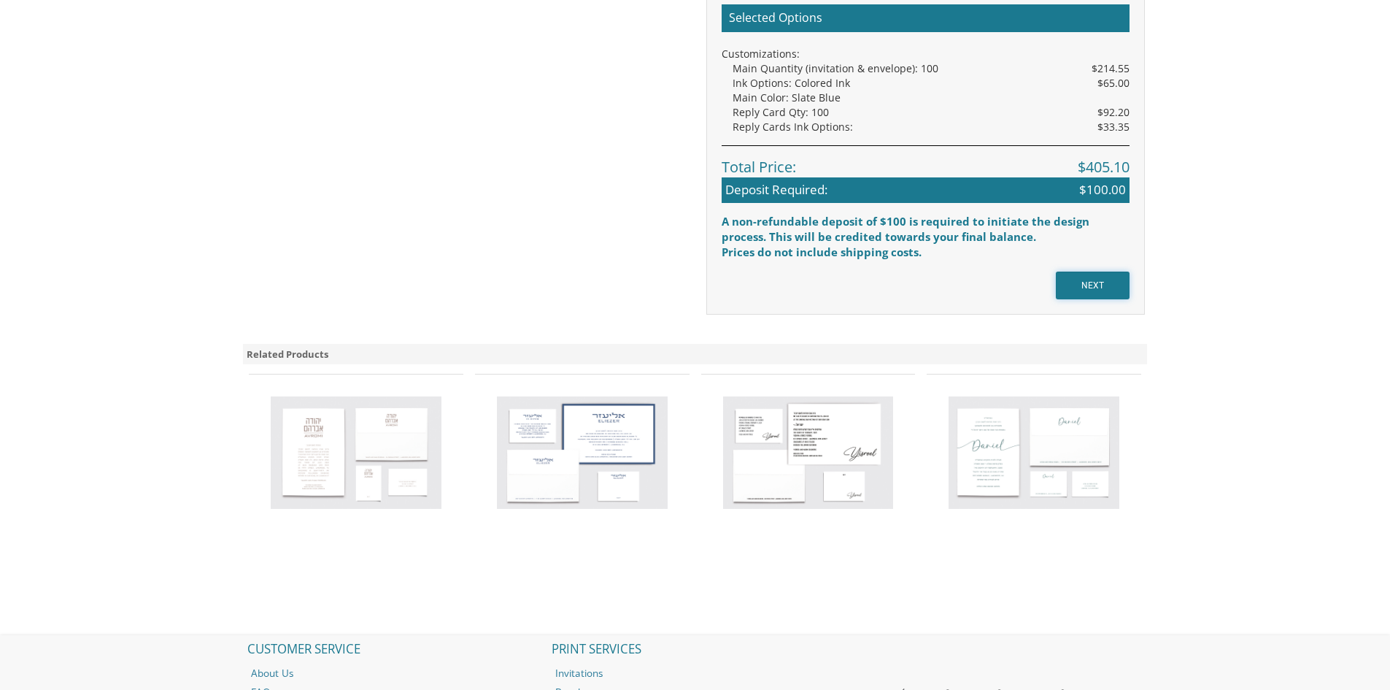
click at [1094, 288] on input "NEXT" at bounding box center [1093, 285] width 74 height 28
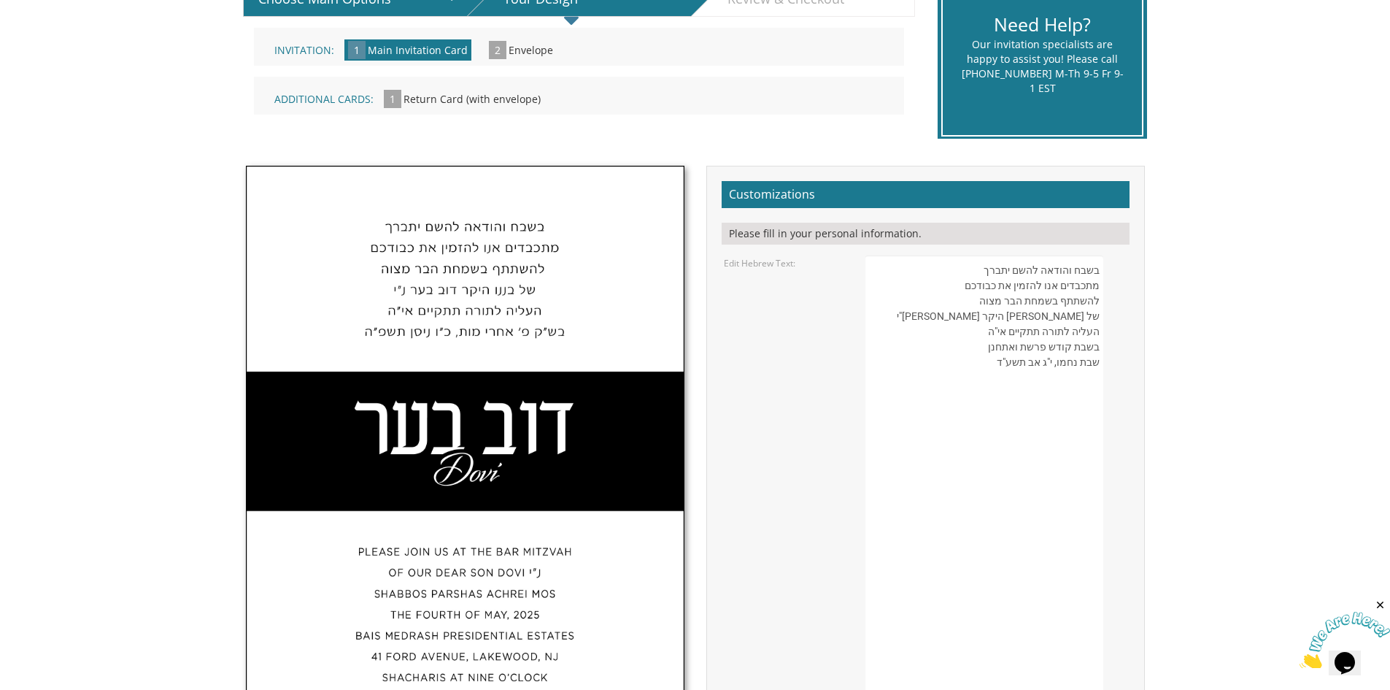
scroll to position [365, 0]
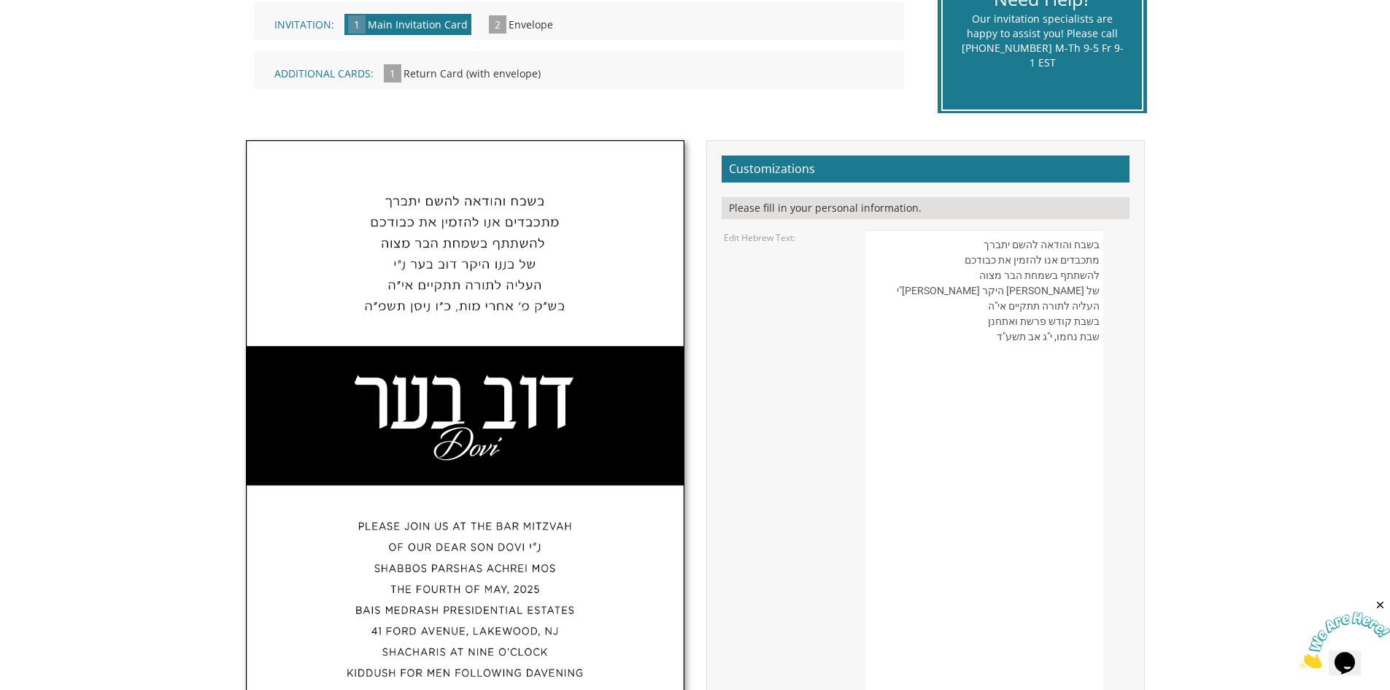
click at [555, 415] on img at bounding box center [465, 479] width 437 height 676
drag, startPoint x: 987, startPoint y: 275, endPoint x: 1005, endPoint y: 279, distance: 17.9
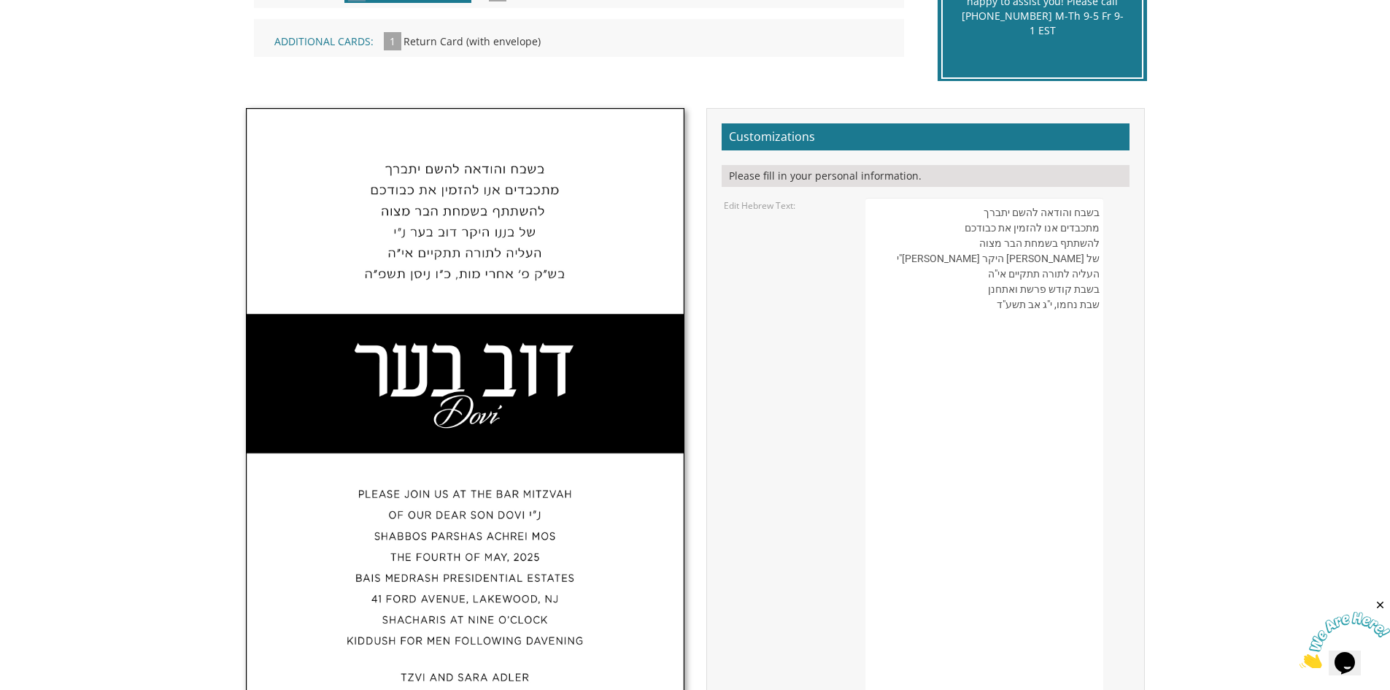
scroll to position [438, 0]
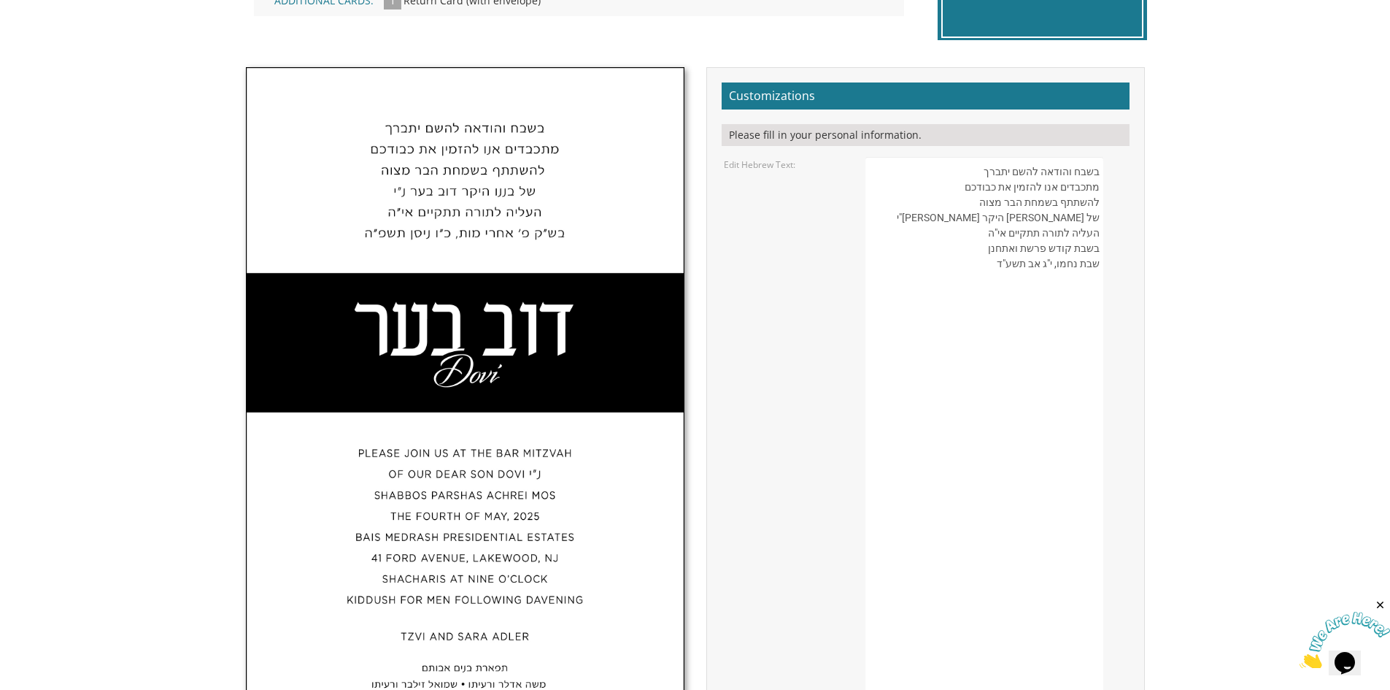
drag, startPoint x: 1009, startPoint y: 220, endPoint x: 995, endPoint y: 222, distance: 14.0
paste textarea "י"
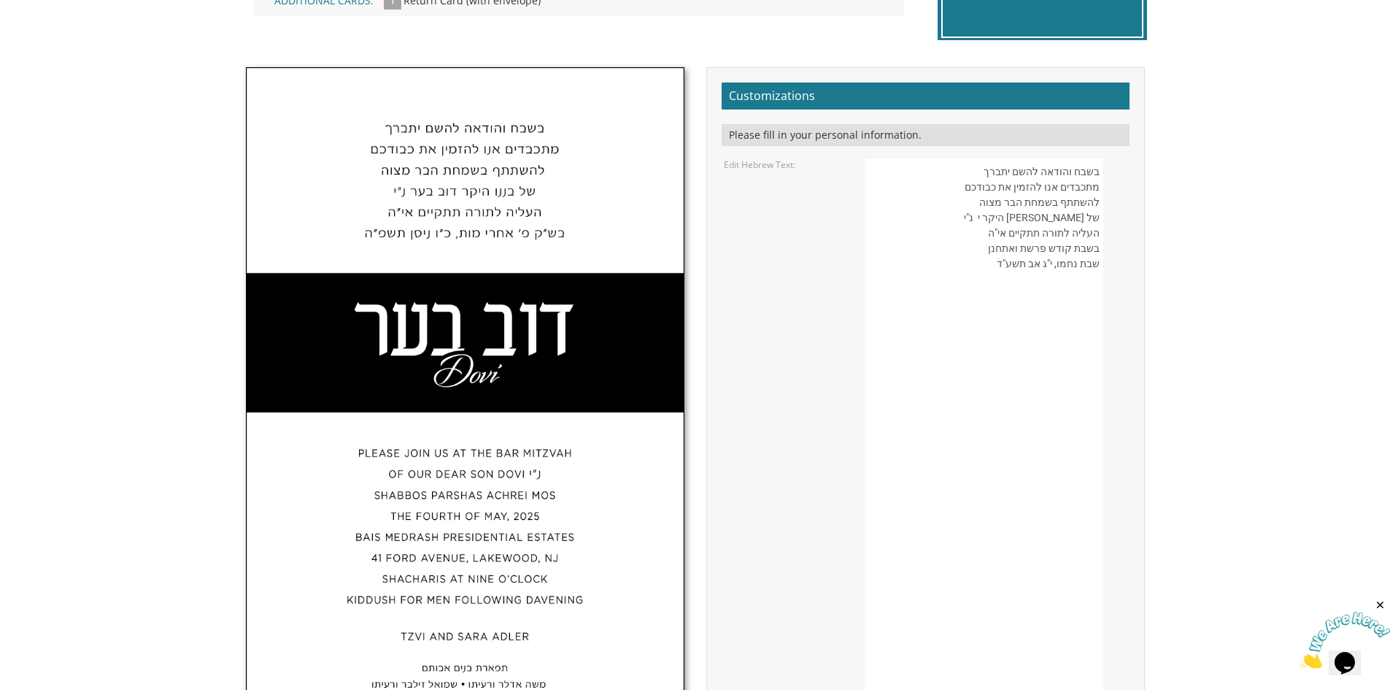
drag, startPoint x: 1031, startPoint y: 247, endPoint x: 1023, endPoint y: 250, distance: 8.8
paste textarea "ש"
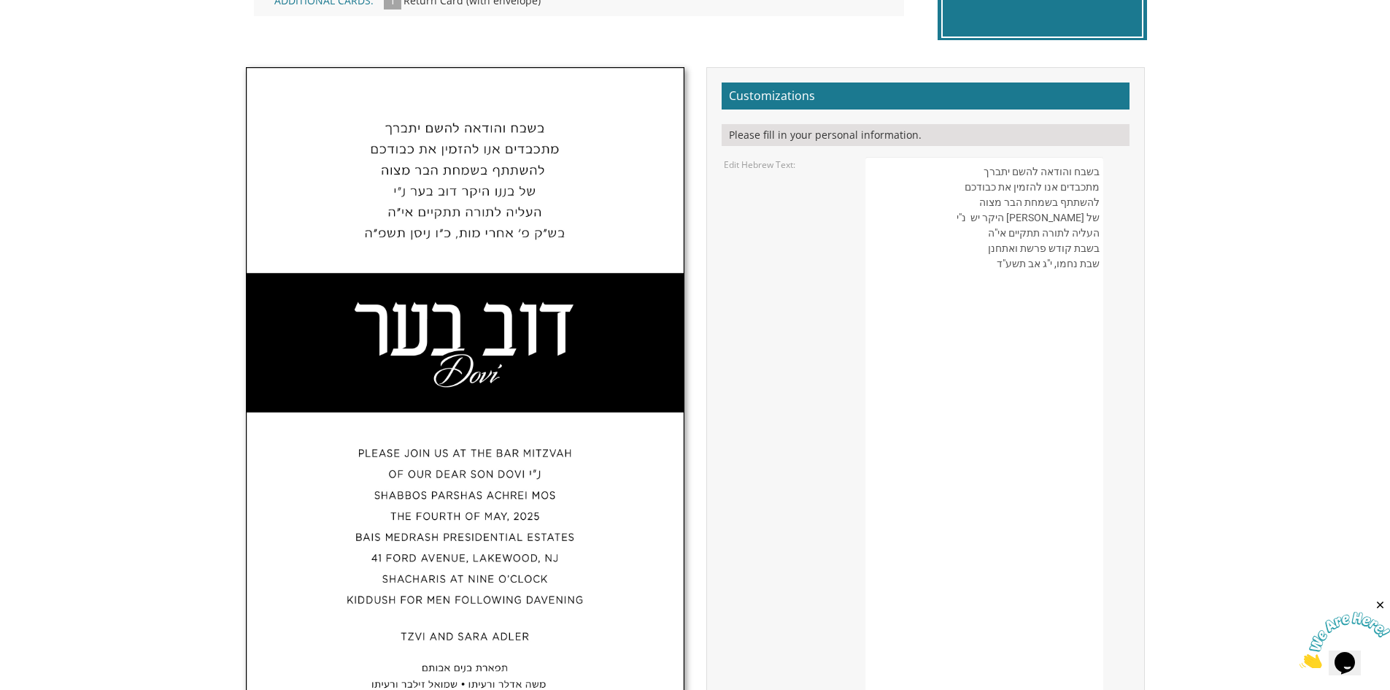
paste textarea "ע"
paste textarea "ה"
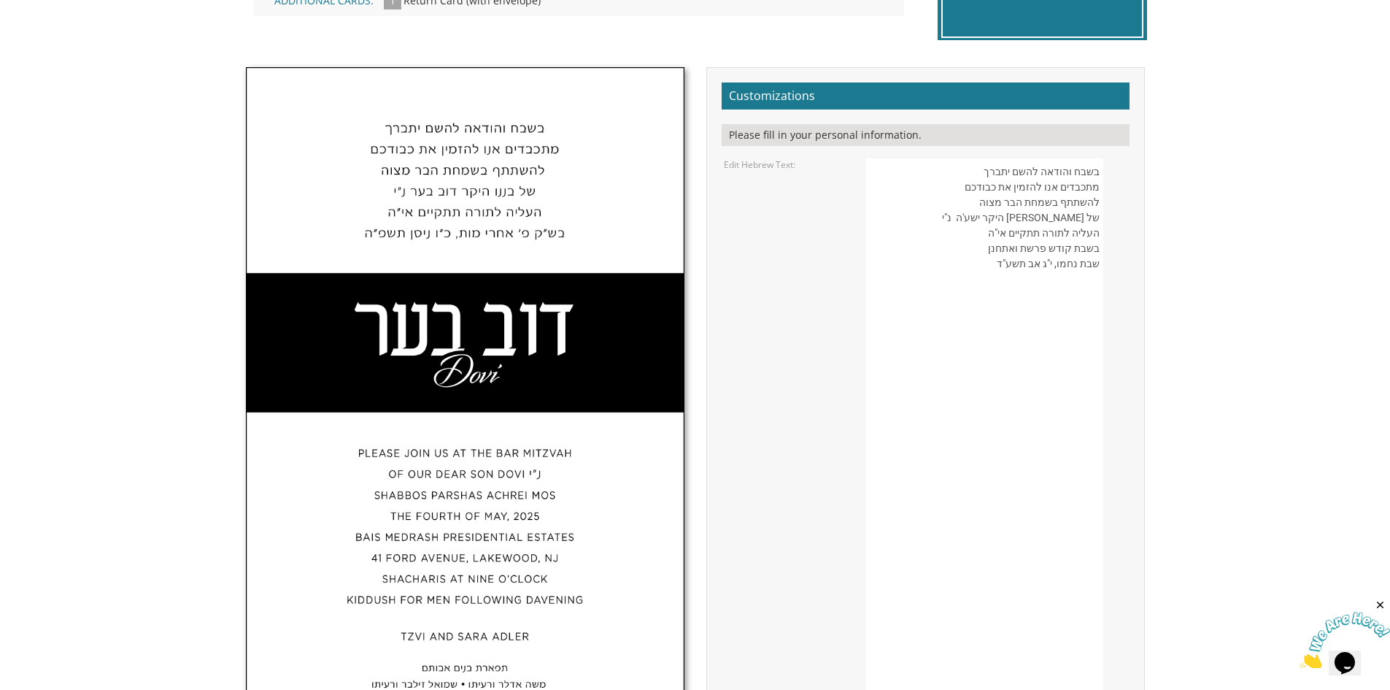
paste textarea
drag, startPoint x: 1014, startPoint y: 247, endPoint x: 990, endPoint y: 245, distance: 24.2
drag, startPoint x: 1098, startPoint y: 263, endPoint x: 1055, endPoint y: 268, distance: 43.3
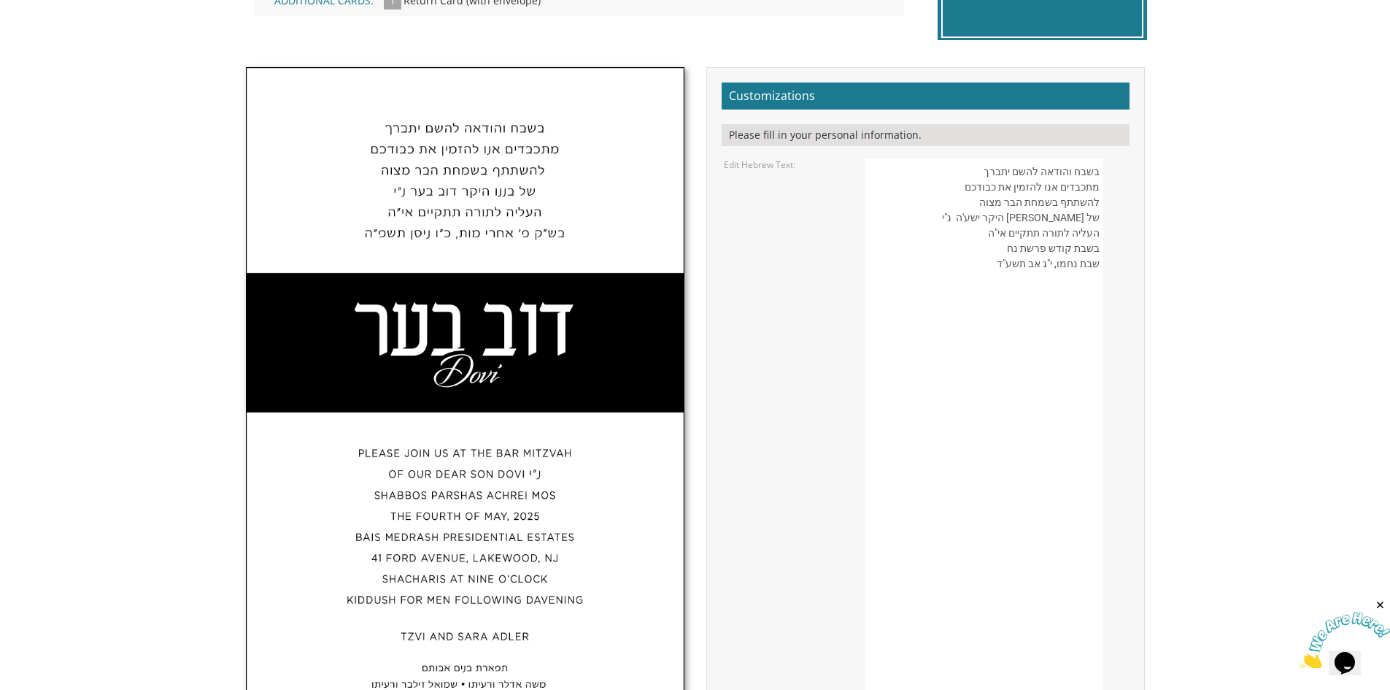
type textarea "בשבח והודאה להשם יתברך מתכבדים אנו להזמין את כבודכם להשתתף בשמחת הבר מצוה של [P…"
